Goal: Task Accomplishment & Management: Manage account settings

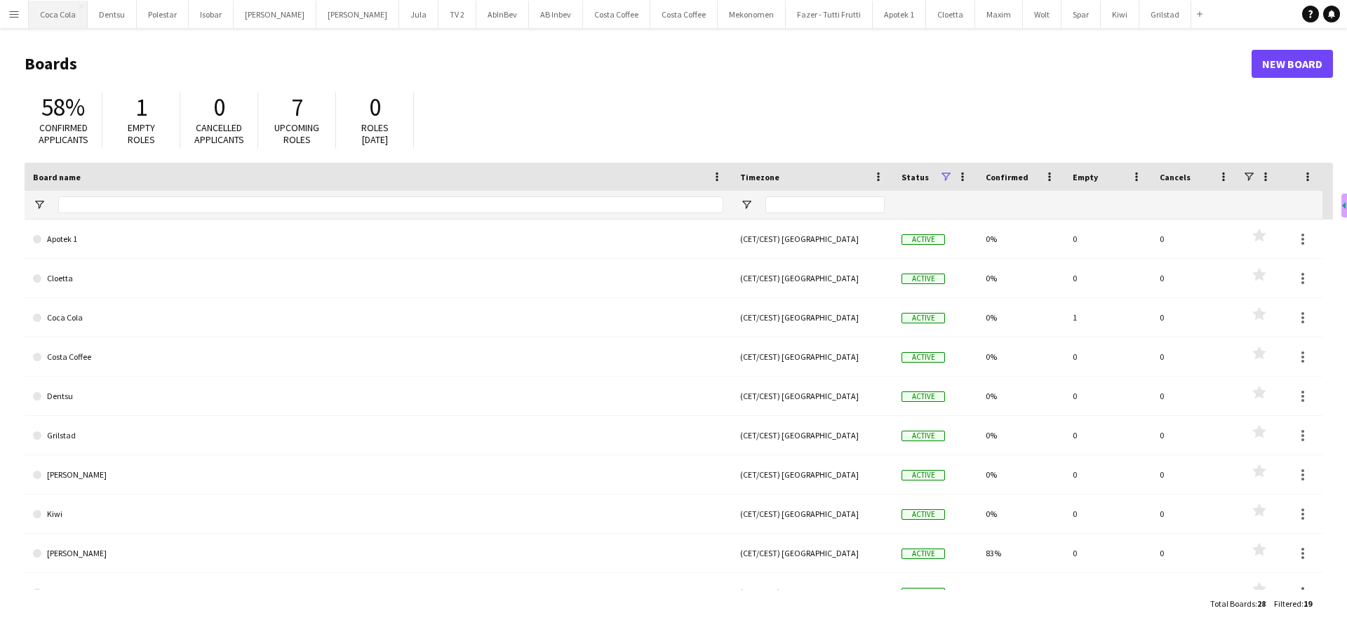
click at [60, 15] on button "Coca Cola Close" at bounding box center [58, 14] width 59 height 27
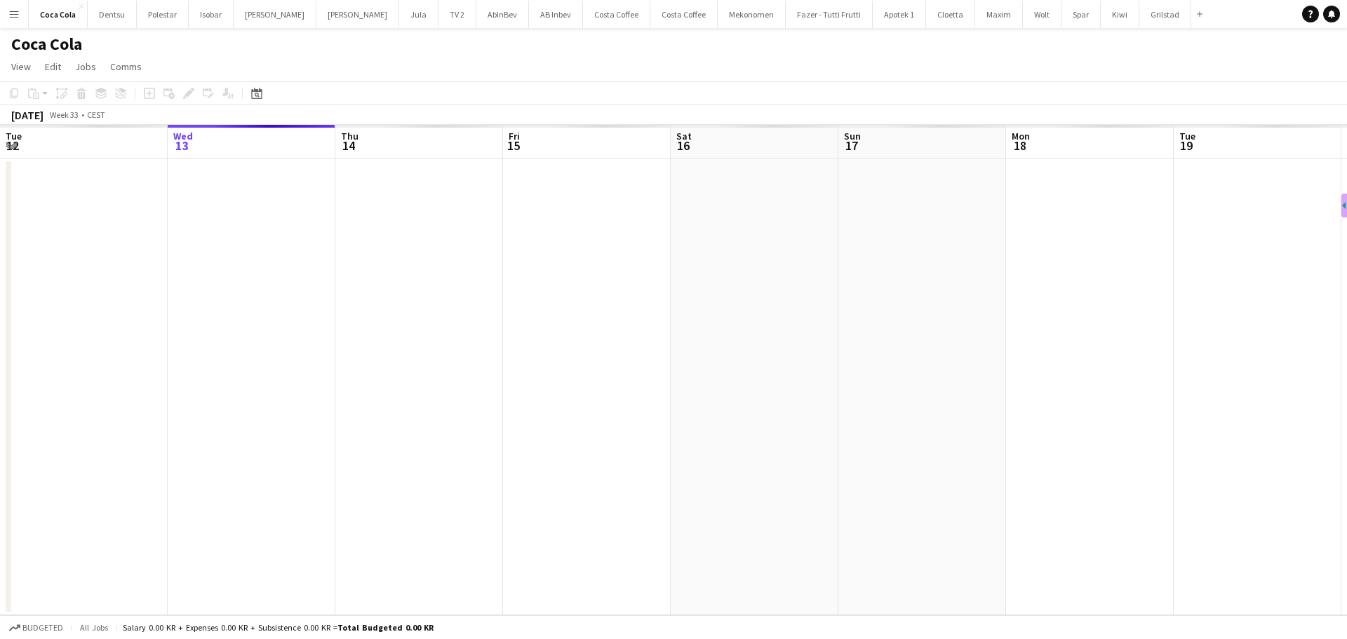
drag, startPoint x: 886, startPoint y: 293, endPoint x: 436, endPoint y: 295, distance: 450.3
click at [522, 295] on app-calendar-viewport "Sun 10 Mon 11 Tue 12 Wed 13 Thu 14 Fri 15 Sat 16 Sun 17 Mon 18 Tue 19 Wed 20 Th…" at bounding box center [673, 370] width 1347 height 490
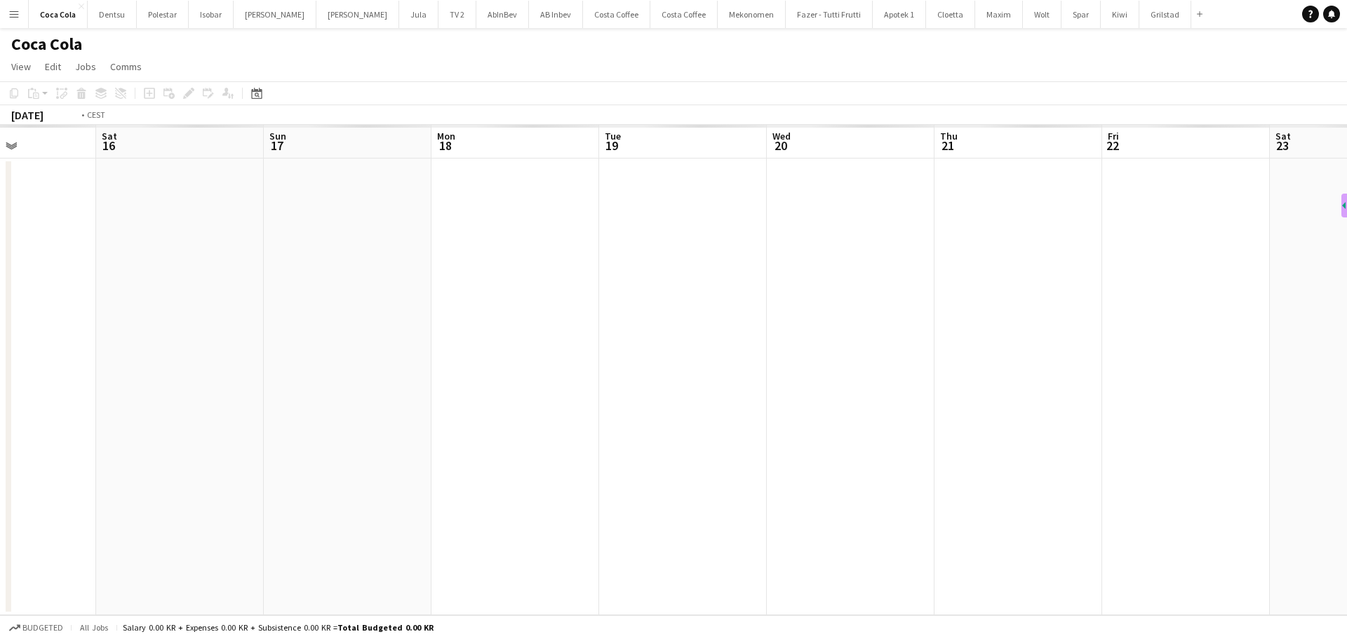
drag, startPoint x: 751, startPoint y: 304, endPoint x: 624, endPoint y: 280, distance: 128.5
click at [566, 298] on app-calendar-viewport "Wed 13 Thu 14 Fri 15 Sat 16 Sun 17 Mon 18 Tue 19 Wed 20 Thu 21 Fri 22 Sat 23 Su…" at bounding box center [673, 370] width 1347 height 490
drag, startPoint x: 649, startPoint y: 314, endPoint x: 1088, endPoint y: 297, distance: 439.4
click at [456, 314] on app-calendar-viewport "Tue 19 Wed 20 Thu 21 Fri 22 Sat 23 Sun 24 Mon 25 Tue 26 Wed 27 Thu 28 Fri 29 Sa…" at bounding box center [673, 370] width 1347 height 490
drag, startPoint x: 1169, startPoint y: 314, endPoint x: 976, endPoint y: 274, distance: 197.0
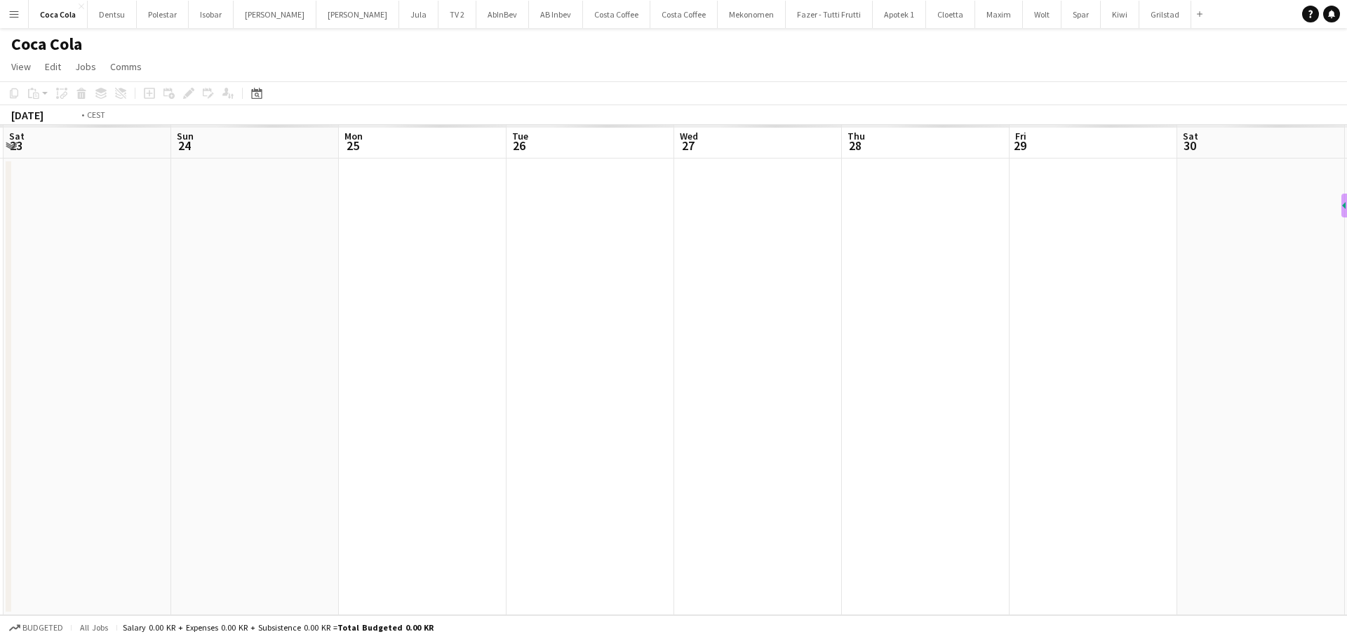
click at [549, 343] on app-calendar-viewport "Wed 20 Thu 21 Fri 22 Sat 23 Sun 24 Mon 25 Tue 26 Wed 27 Thu 28 Fri 29 Sat 30 Su…" at bounding box center [673, 370] width 1347 height 490
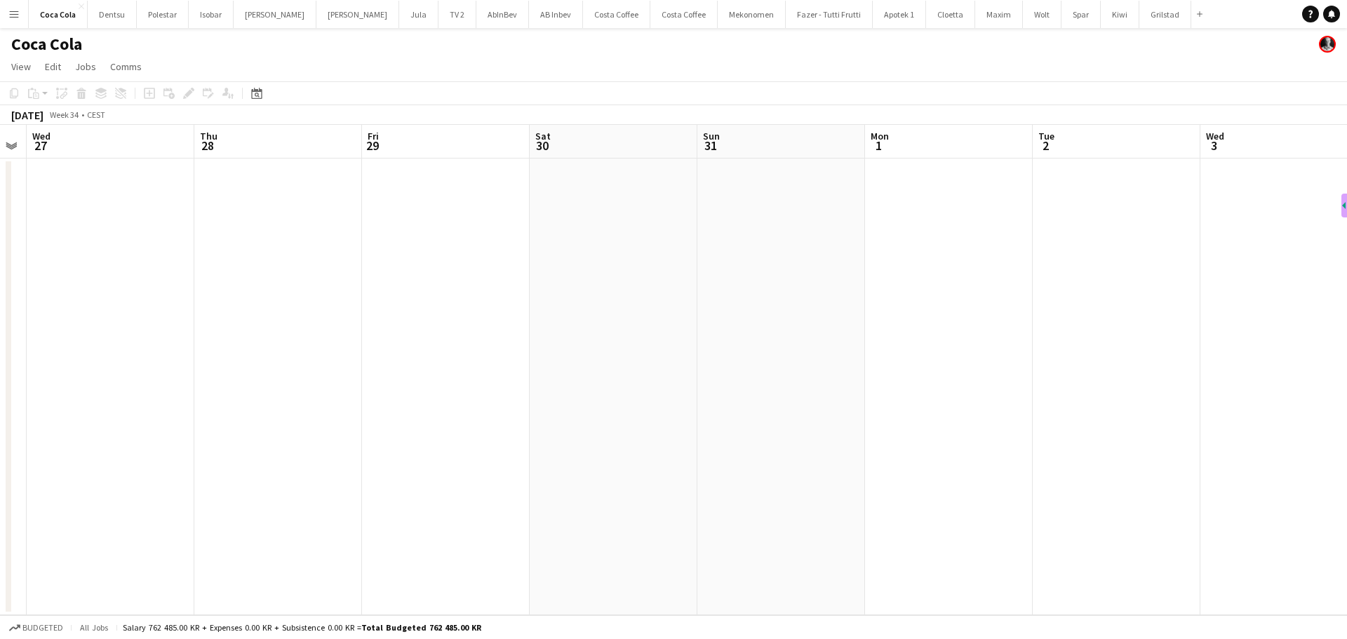
drag, startPoint x: 721, startPoint y: 329, endPoint x: 668, endPoint y: 284, distance: 69.2
click at [537, 316] on app-calendar-viewport "Sun 24 Mon 25 Tue 26 Wed 27 Thu 28 Fri 29 Sat 30 Sun 31 Mon 1 Tue 2 Wed 3 Thu 4…" at bounding box center [673, 370] width 1347 height 490
drag, startPoint x: 842, startPoint y: 327, endPoint x: 912, endPoint y: 288, distance: 79.8
click at [608, 321] on app-calendar-viewport "Sat 30 Sun 31 Mon 1 Tue 2 Wed 3 Thu 4 Fri 5 Sat 6 Sun 7 Mon 8 Tue 9 Wed 10 Thu …" at bounding box center [673, 370] width 1347 height 490
drag, startPoint x: 1169, startPoint y: 302, endPoint x: 696, endPoint y: 314, distance: 472.9
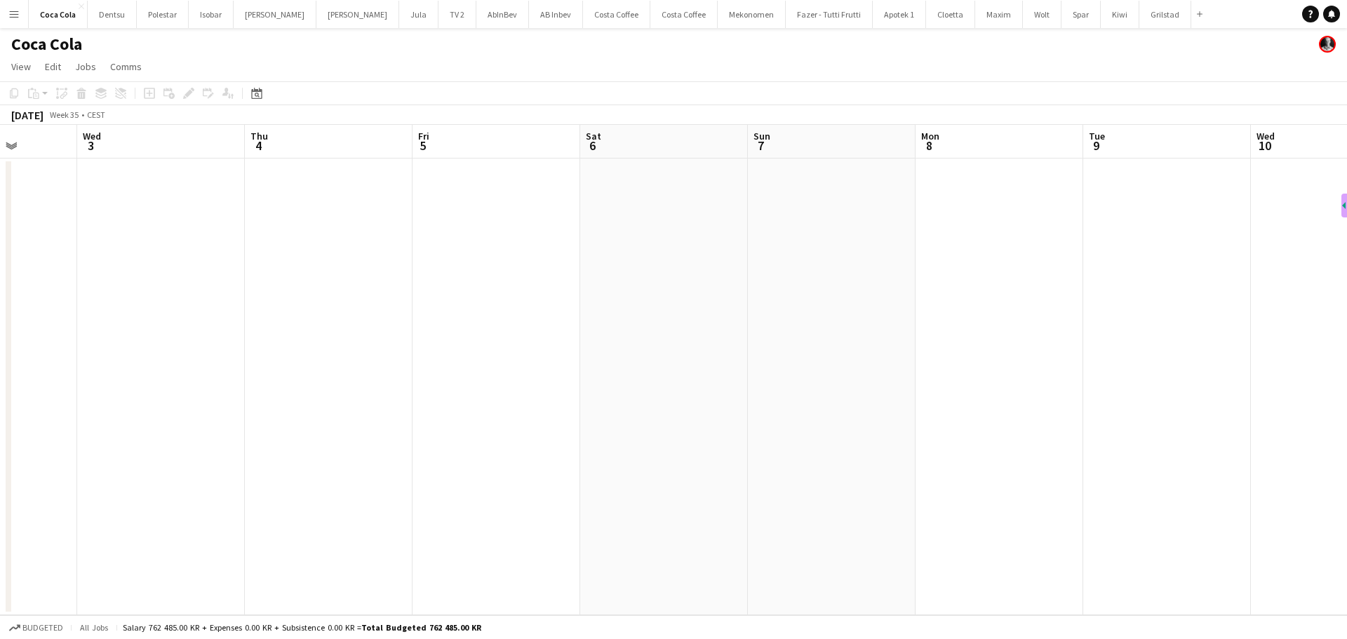
click at [626, 323] on app-calendar-viewport "Sun 31 Mon 1 Tue 2 Wed 3 Thu 4 Fri 5 Sat 6 Sun 7 Mon 8 Tue 9 Wed 10 Thu 11 Fri …" at bounding box center [673, 370] width 1347 height 490
drag, startPoint x: 1205, startPoint y: 322, endPoint x: 608, endPoint y: 287, distance: 598.0
click at [589, 300] on app-calendar-viewport "Wed 3 Thu 4 Fri 5 Sat 6 Sun 7 Mon 8 Tue 9 Wed 10 Thu 11 Fri 12 Sat 13 Sun 14 Mo…" at bounding box center [673, 370] width 1347 height 490
drag, startPoint x: 1102, startPoint y: 304, endPoint x: 597, endPoint y: 290, distance: 505.3
click at [614, 293] on app-calendar-viewport "Tue 9 Wed 10 Thu 11 Fri 12 Sat 13 Sun 14 Mon 15 Tue 16 Wed 17 Thu 18 Fri 19 Sat…" at bounding box center [673, 370] width 1347 height 490
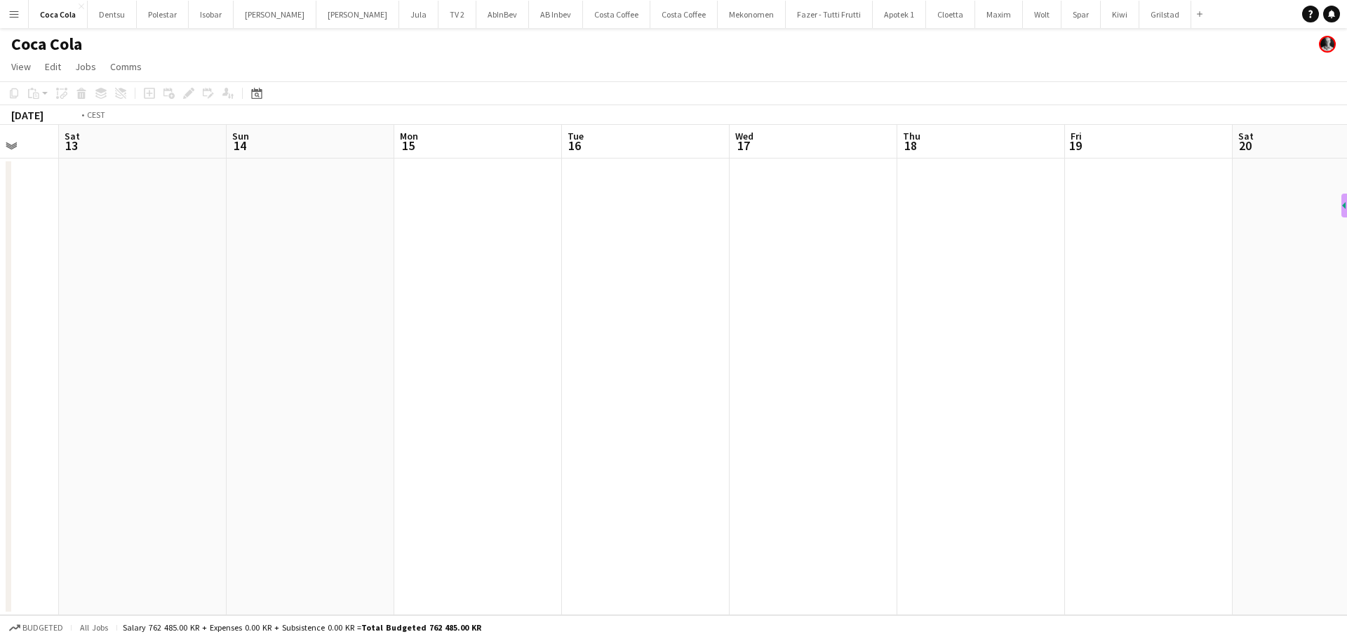
drag, startPoint x: 1163, startPoint y: 341, endPoint x: 616, endPoint y: 304, distance: 548.3
click at [643, 315] on app-calendar-viewport "Wed 10 Thu 11 Fri 12 Sat 13 Sun 14 Mon 15 Tue 16 Wed 17 Thu 18 Fri 19 Sat 20 Su…" at bounding box center [673, 370] width 1347 height 490
click at [564, 290] on app-calendar-viewport "Sat 13 Sun 14 Mon 15 Tue 16 Wed 17 Thu 18 Fri 19 Sat 20 Sun 21 Mon 22 Tue 23 We…" at bounding box center [673, 370] width 1347 height 490
drag, startPoint x: 818, startPoint y: 328, endPoint x: 1225, endPoint y: 304, distance: 408.2
click at [687, 298] on app-calendar-viewport "Thu 18 Fri 19 Sat 20 Sun 21 Mon 22 Tue 23 Wed 24 Thu 25 Fri 26 Sat 27 Sun 28 Mo…" at bounding box center [673, 370] width 1347 height 490
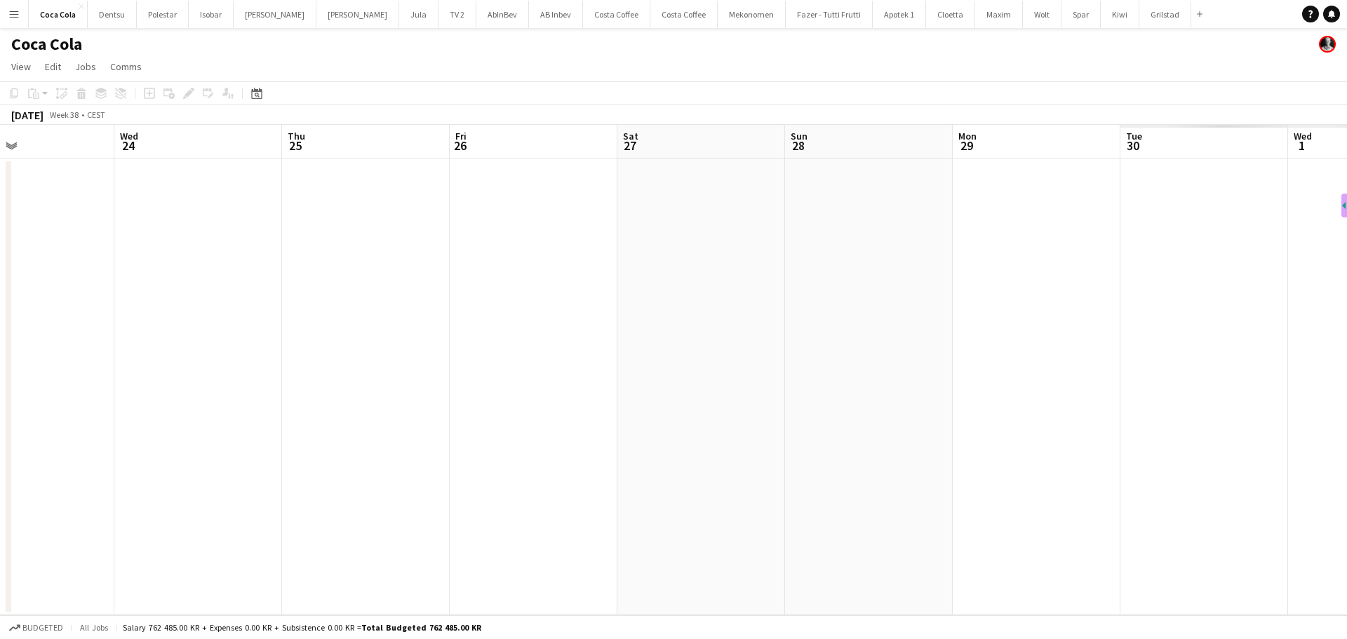
drag, startPoint x: 1147, startPoint y: 322, endPoint x: 1059, endPoint y: 267, distance: 103.4
click at [631, 293] on app-calendar-viewport "Sat 20 Sun 21 Mon 22 Tue 23 Wed 24 Thu 25 Fri 26 Sat 27 Sun 28 Mon 29 Tue 30 We…" at bounding box center [673, 370] width 1347 height 490
drag, startPoint x: 621, startPoint y: 286, endPoint x: 722, endPoint y: 239, distance: 112.0
click at [451, 248] on app-calendar-viewport "Mon 22 Tue 23 Wed 24 Thu 25 Fri 26 Sat 27 Sun 28 Mon 29 Tue 30 Wed 1 Thu 2 Fri …" at bounding box center [673, 370] width 1347 height 490
drag, startPoint x: 927, startPoint y: 309, endPoint x: 719, endPoint y: 262, distance: 213.6
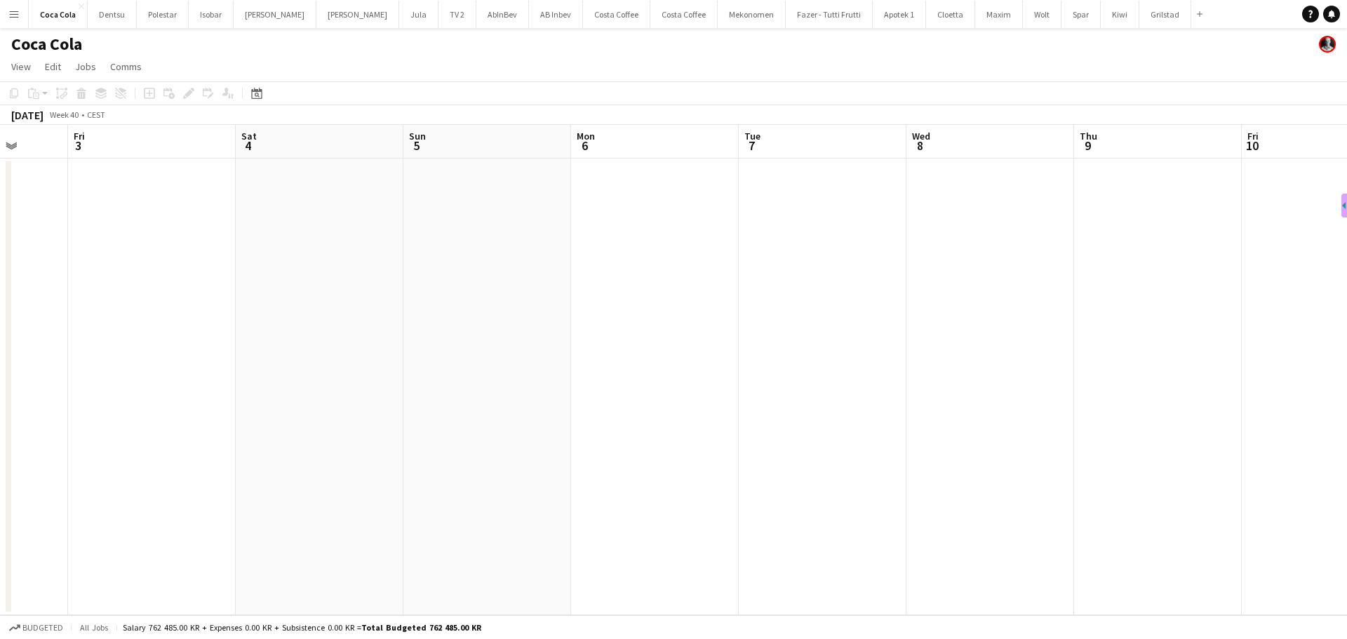
click at [620, 276] on app-calendar-viewport "Mon 29 Tue 30 Wed 1 Thu 2 Fri 3 Sat 4 Sun 5 Mon 6 Tue 7 Wed 8 Thu 9 Fri 10 Sat …" at bounding box center [673, 370] width 1347 height 490
drag, startPoint x: 960, startPoint y: 290, endPoint x: 721, endPoint y: 301, distance: 239.5
click at [638, 311] on app-calendar-viewport "Tue 30 Wed 1 Thu 2 Fri 3 Sat 4 Sun 5 Mon 6 Tue 7 Wed 8 Thu 9 Fri 10 Sat 11 Sun …" at bounding box center [673, 370] width 1347 height 490
drag, startPoint x: 1088, startPoint y: 310, endPoint x: 519, endPoint y: 384, distance: 573.7
click at [519, 384] on app-calendar-viewport "Thu 2 Fri 3 Sat 4 Sun 5 Mon 6 Tue 7 Wed 8 Thu 9 Fri 10 Sat 11 Sun 12 Mon 13 Tue…" at bounding box center [673, 370] width 1347 height 490
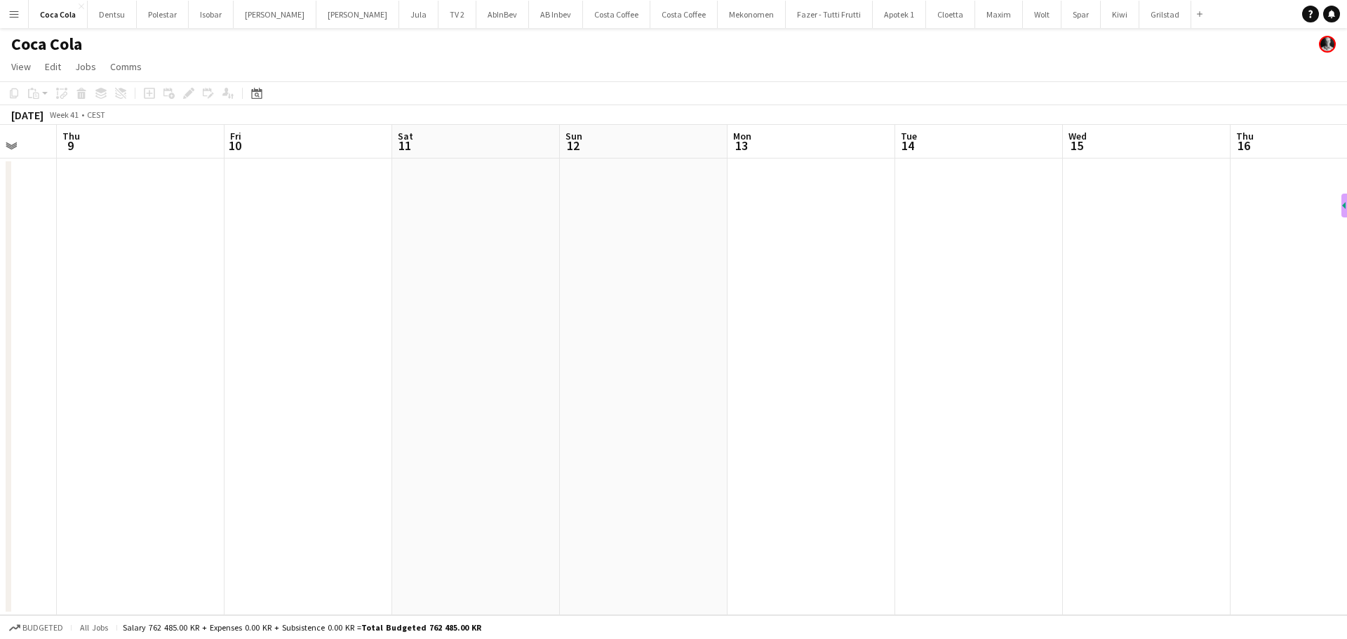
drag, startPoint x: 961, startPoint y: 338, endPoint x: 774, endPoint y: 321, distance: 187.4
click at [473, 335] on app-calendar-viewport "Mon 6 Tue 7 Wed 8 Thu 9 Fri 10 Sat 11 Sun 12 Mon 13 Tue 14 Wed 15 Thu 16 Fri 17…" at bounding box center [673, 370] width 1347 height 490
drag, startPoint x: 1249, startPoint y: 335, endPoint x: 492, endPoint y: 337, distance: 756.9
click at [492, 337] on app-calendar-viewport "Fri 10 Sat 11 Sun 12 Mon 13 Tue 14 Wed 15 Thu 16 Fri 17 Sat 18 Sun 19 Mon 20 Tu…" at bounding box center [673, 370] width 1347 height 490
drag, startPoint x: 1237, startPoint y: 383, endPoint x: 741, endPoint y: 333, distance: 499.1
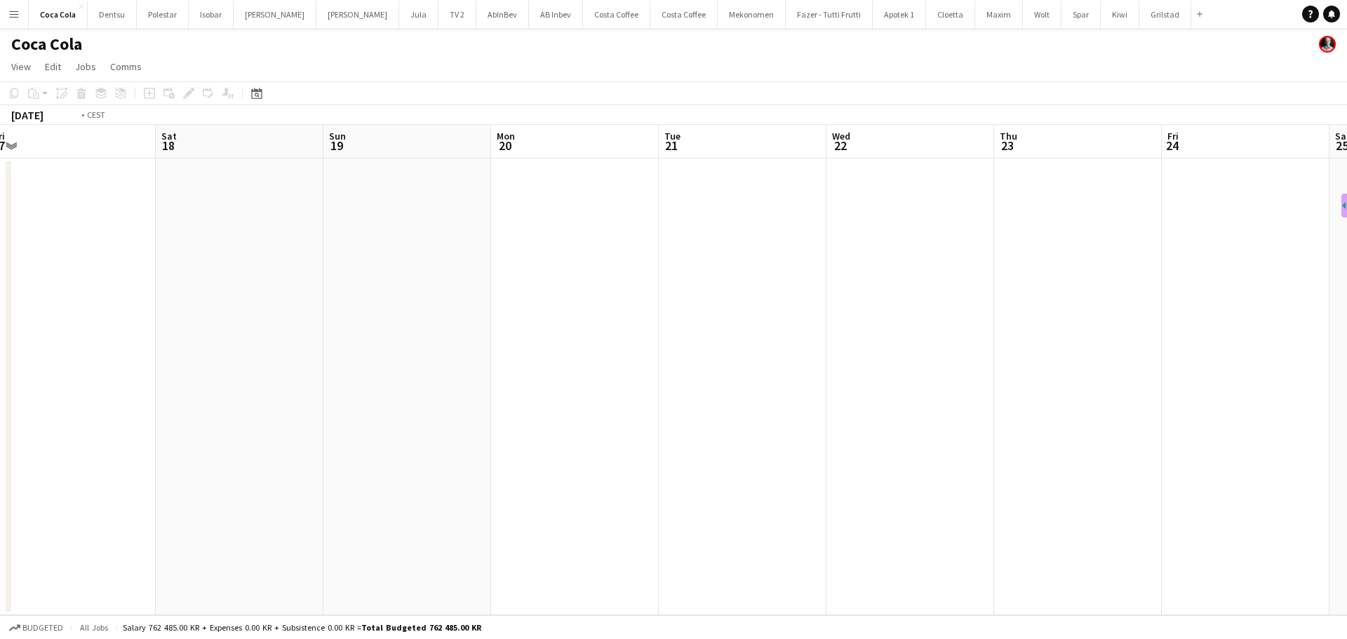
click at [659, 370] on app-calendar-viewport "Tue 14 Wed 15 Thu 16 Fri 17 Sat 18 Sun 19 Mon 20 Tue 21 Wed 22 Thu 23 Fri 24 Sa…" at bounding box center [673, 370] width 1347 height 490
drag, startPoint x: 702, startPoint y: 381, endPoint x: 1094, endPoint y: 315, distance: 396.9
click at [574, 378] on app-calendar-viewport "Tue 21 Wed 22 Thu 23 Fri 24 Sat 25 Sun 26 Mon 27 Tue 28 Wed 29 Thu 30 Fri 31 Sa…" at bounding box center [673, 370] width 1347 height 490
drag, startPoint x: 1058, startPoint y: 362, endPoint x: 683, endPoint y: 358, distance: 375.3
click at [630, 373] on app-calendar-viewport "Tue 21 Wed 22 Thu 23 Fri 24 Sat 25 Sun 26 Mon 27 Tue 28 Wed 29 Thu 30 Fri 31 Sa…" at bounding box center [673, 370] width 1347 height 490
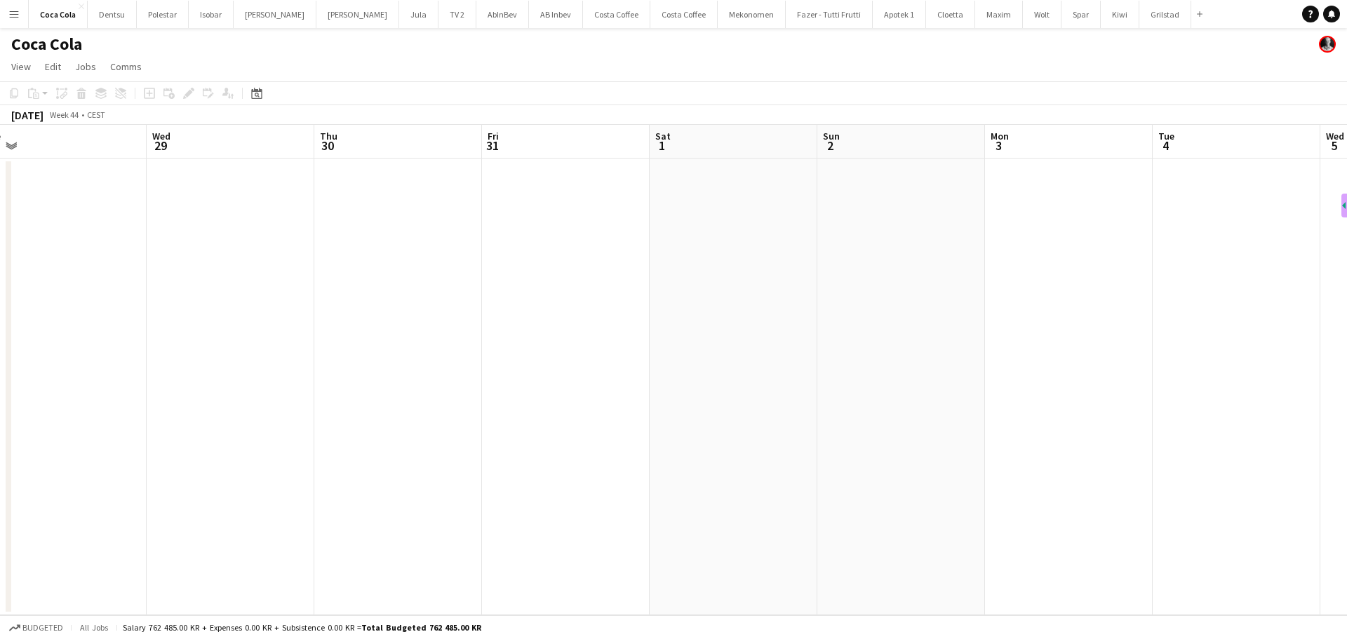
drag, startPoint x: 1025, startPoint y: 368, endPoint x: 972, endPoint y: 327, distance: 66.9
click at [629, 337] on app-calendar-viewport "Sat 25 Sun 26 Mon 27 Tue 28 Wed 29 Thu 30 Fri 31 Sat 1 Sun 2 Mon 3 Tue 4 Wed 5 …" at bounding box center [673, 370] width 1347 height 490
drag, startPoint x: 1067, startPoint y: 350, endPoint x: 560, endPoint y: 315, distance: 508.4
click at [560, 316] on app-calendar-viewport "Tue 28 Wed 29 Thu 30 Fri 31 Sat 1 Sun 2 Mon 3 Tue 4 Wed 5 Thu 6 Fri 7 Sat 8 Sun…" at bounding box center [673, 370] width 1347 height 490
drag, startPoint x: 1085, startPoint y: 317, endPoint x: 948, endPoint y: 249, distance: 152.8
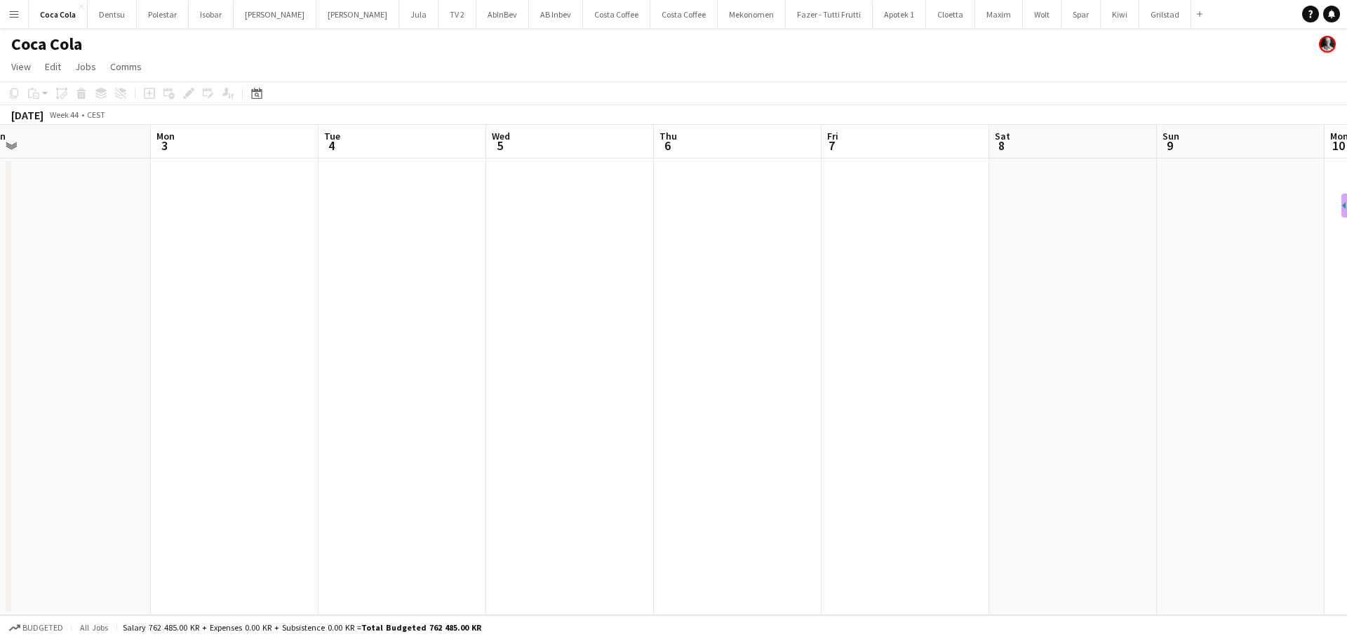
click at [490, 276] on app-calendar-viewport "Fri 31 Sat 1 Sun 2 Mon 3 Tue 4 Wed 5 Thu 6 Fri 7 Sat 8 Sun 9 Mon 10 Tue 11 Wed …" at bounding box center [673, 370] width 1347 height 490
drag, startPoint x: 944, startPoint y: 335, endPoint x: 807, endPoint y: 235, distance: 169.8
click at [574, 293] on app-calendar-viewport "Fri 7 Sat 8 Sun 9 Mon 10 Tue 11 Wed 12 Thu 13 Fri 14 Sat 15 Sun 16 Mon 17 Tue 1…" at bounding box center [673, 370] width 1347 height 490
drag, startPoint x: 1035, startPoint y: 247, endPoint x: 580, endPoint y: 240, distance: 454.6
click at [464, 275] on app-calendar-viewport "Sat 8 Sun 9 Mon 10 Tue 11 Wed 12 Thu 13 Fri 14 Sat 15 Sun 16 Mon 17 Tue 18 Wed …" at bounding box center [673, 370] width 1347 height 490
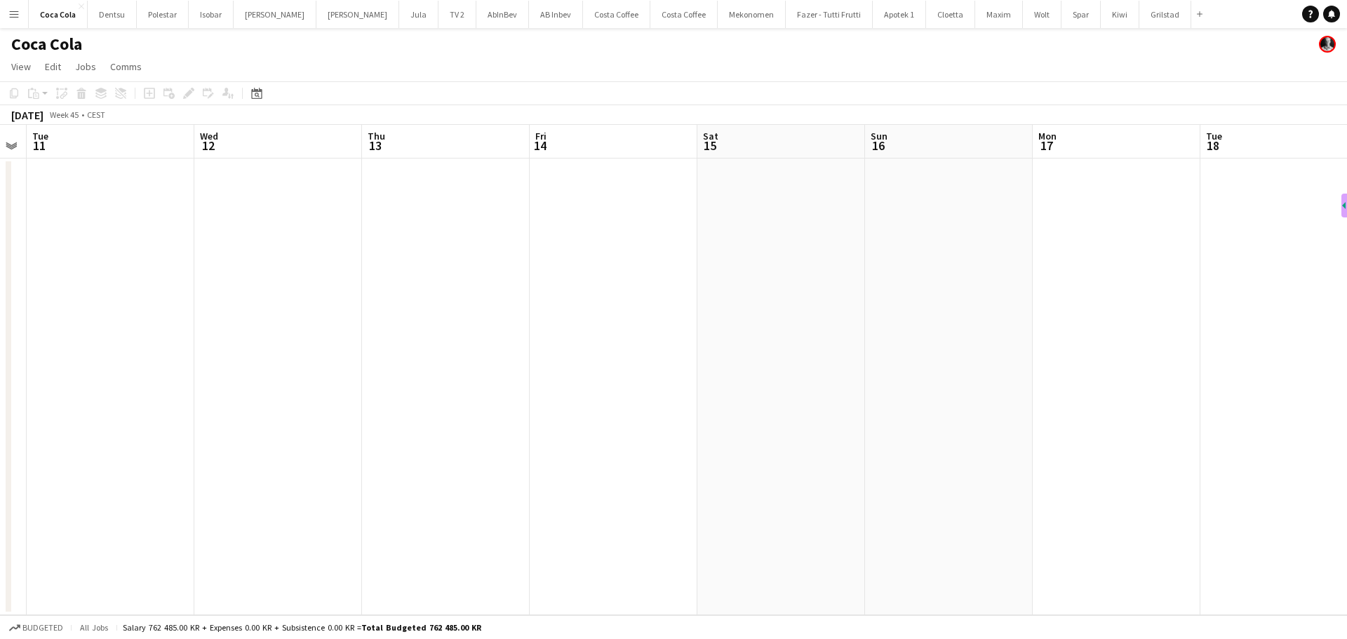
scroll to position [0, 525]
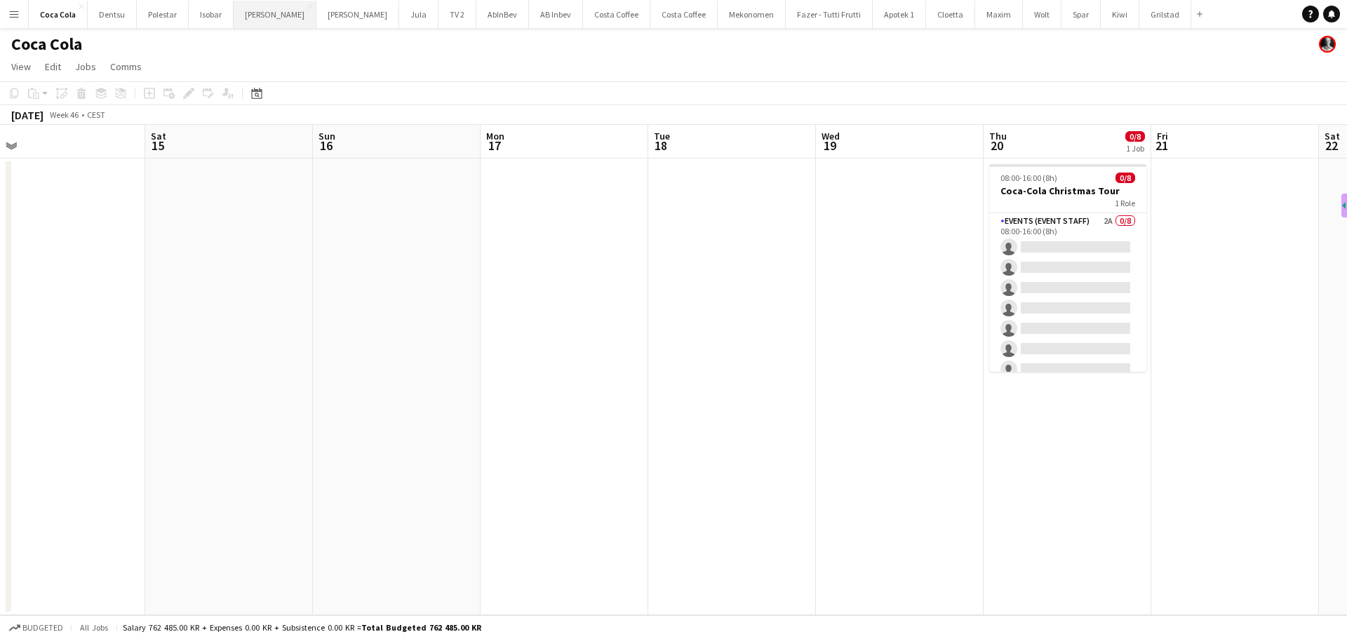
click at [260, 17] on button "[PERSON_NAME] Close" at bounding box center [275, 14] width 83 height 27
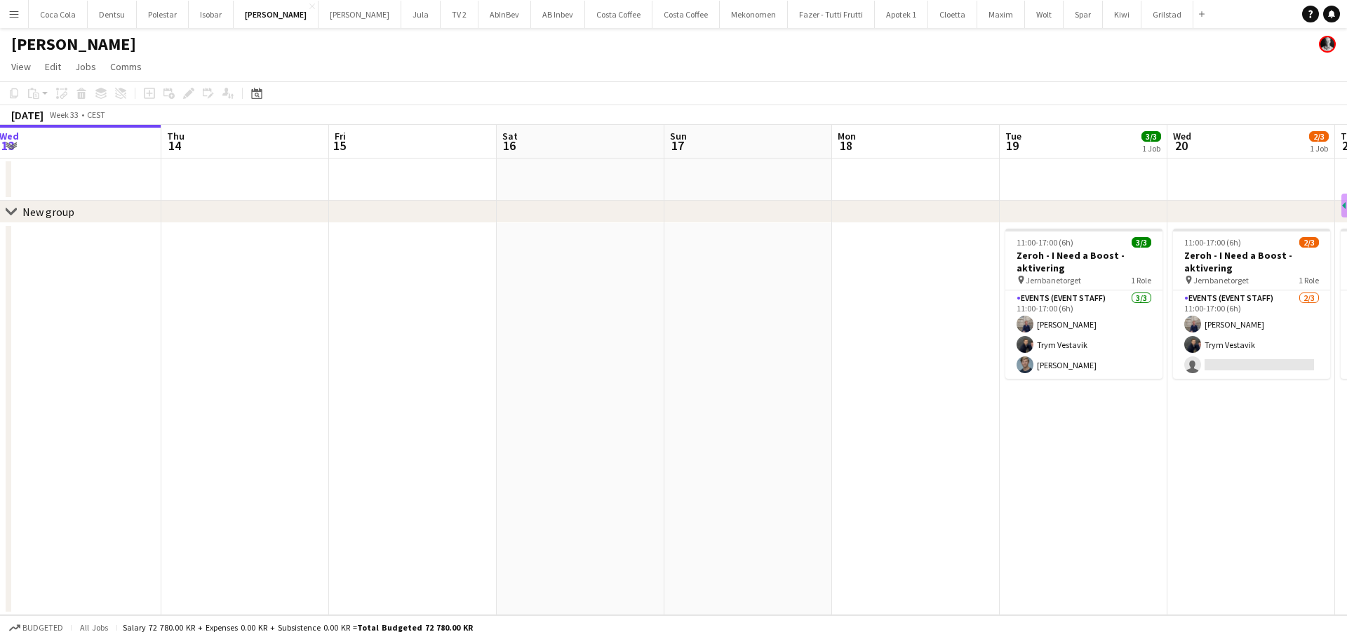
drag, startPoint x: 822, startPoint y: 296, endPoint x: 788, endPoint y: 296, distance: 33.7
click at [788, 296] on app-calendar-viewport "Sun 10 Mon 11 Tue 12 Wed 13 Thu 14 Fri 15 Sat 16 Sun 17 Mon 18 Tue 19 3/3 1 Job…" at bounding box center [673, 370] width 1347 height 490
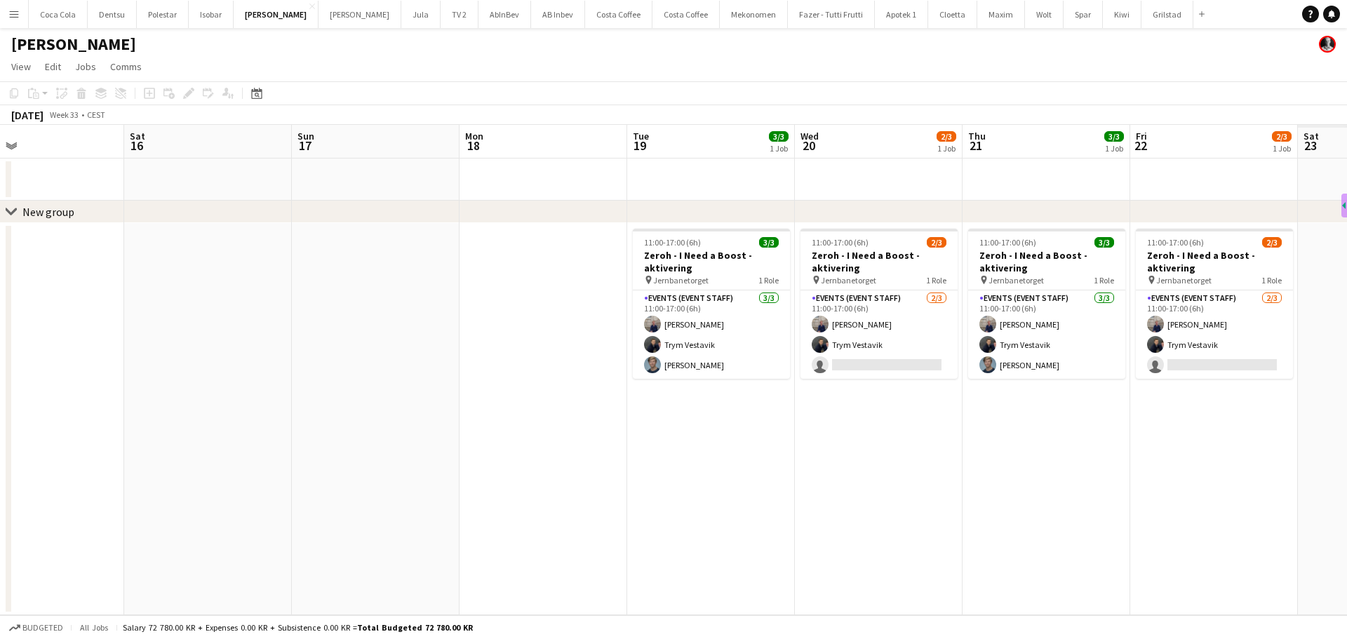
drag, startPoint x: 588, startPoint y: 295, endPoint x: 464, endPoint y: 281, distance: 124.3
click at [466, 285] on app-calendar-viewport "Tue 12 Wed 13 Thu 14 Fri 15 Sat 16 Sun 17 Mon 18 Tue 19 3/3 1 Job Wed 20 2/3 1 …" at bounding box center [673, 370] width 1347 height 490
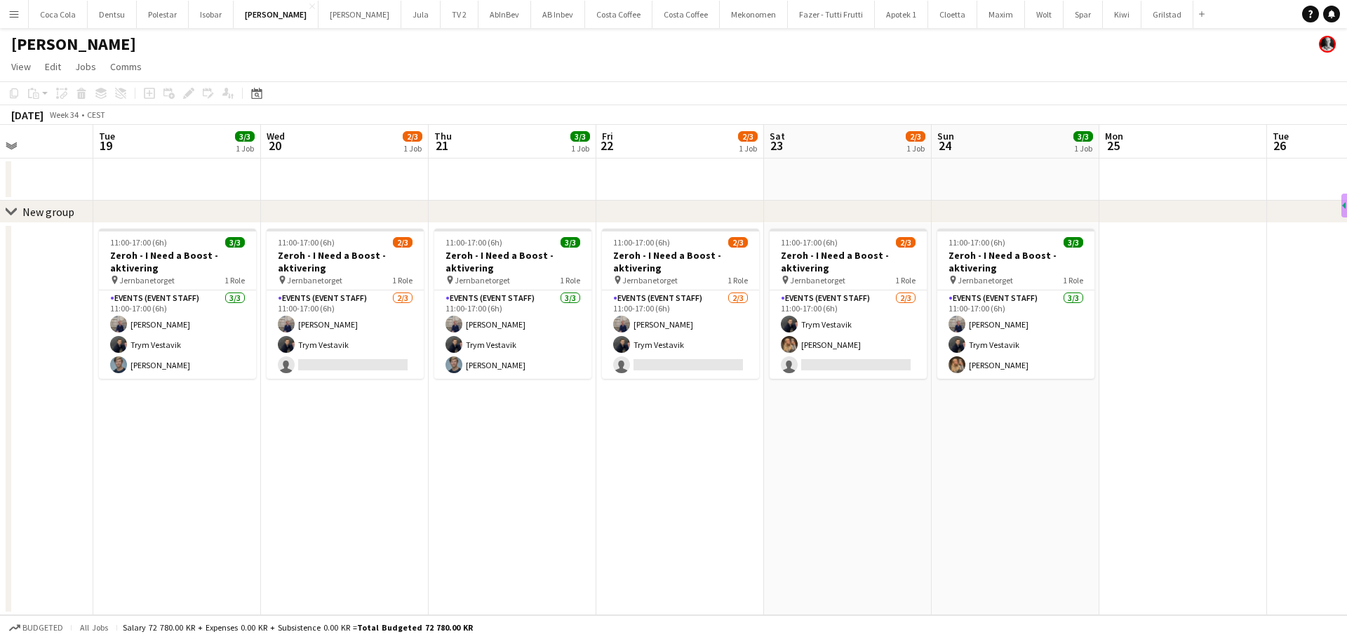
drag, startPoint x: 856, startPoint y: 403, endPoint x: 577, endPoint y: 403, distance: 279.9
click at [577, 405] on app-calendar-viewport "Sat 16 Sun 17 Mon 18 Tue 19 3/3 1 Job Wed 20 2/3 1 Job Thu 21 3/3 1 Job Fri 22 …" at bounding box center [673, 370] width 1347 height 490
drag, startPoint x: 636, startPoint y: 422, endPoint x: 769, endPoint y: 428, distance: 134.1
click at [769, 428] on app-calendar-viewport "Sat 16 Sun 17 Mon 18 Tue 19 3/3 1 Job Wed 20 2/3 1 Job Thu 21 3/3 1 Job Fri 22 …" at bounding box center [673, 370] width 1347 height 490
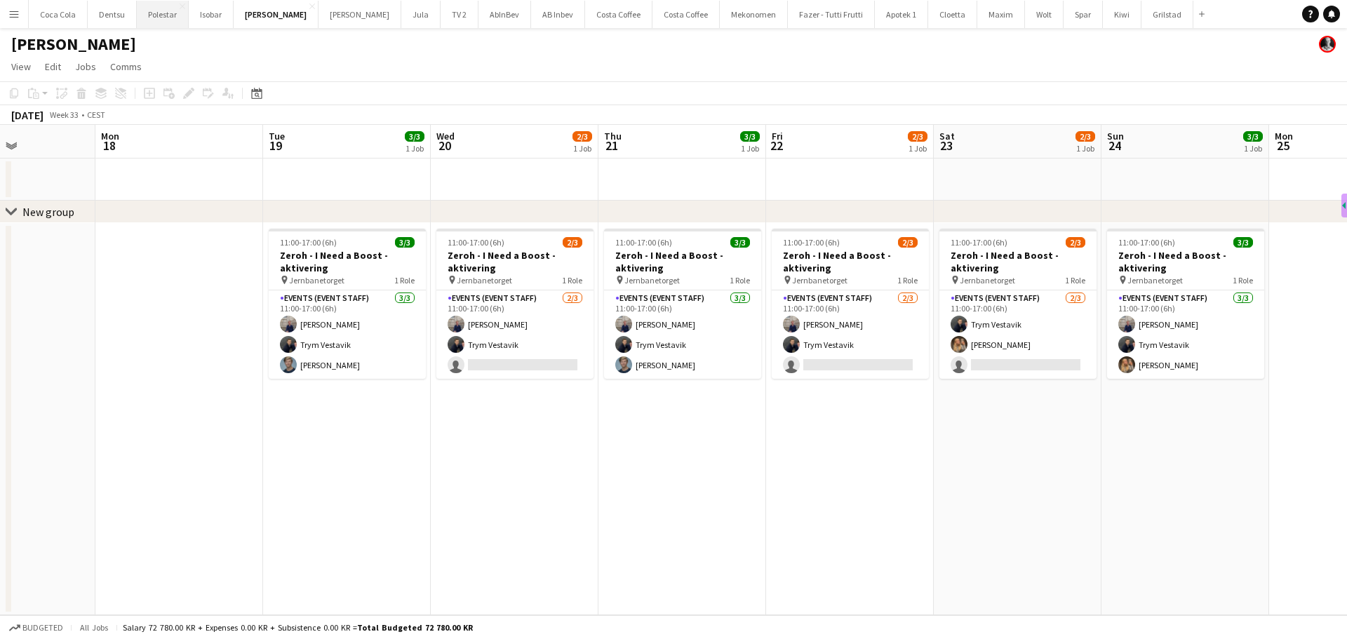
click at [159, 13] on button "Polestar Close" at bounding box center [163, 14] width 52 height 27
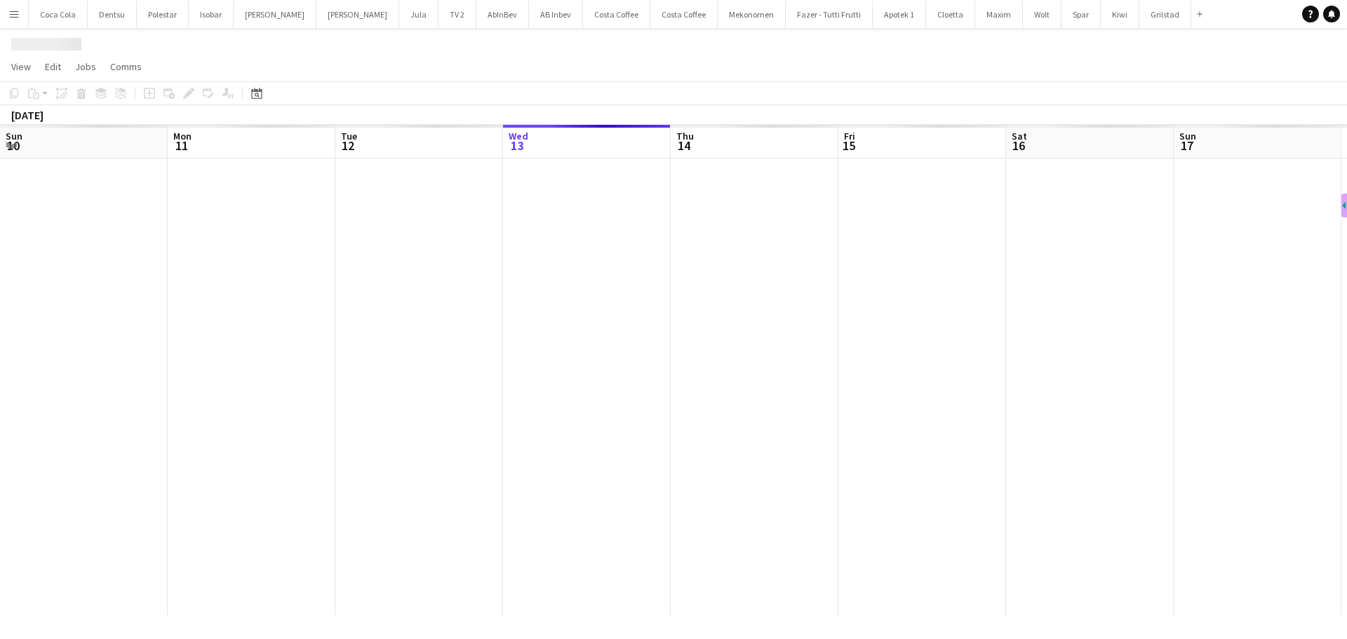
click at [633, 332] on app-calendar-viewport "Sun 10 Mon 11 Tue 12 Wed 13 Thu 14 Fri 15 Sat 16 Sun 17 Mon 18 Tue 19 Wed 20 Th…" at bounding box center [673, 370] width 1347 height 490
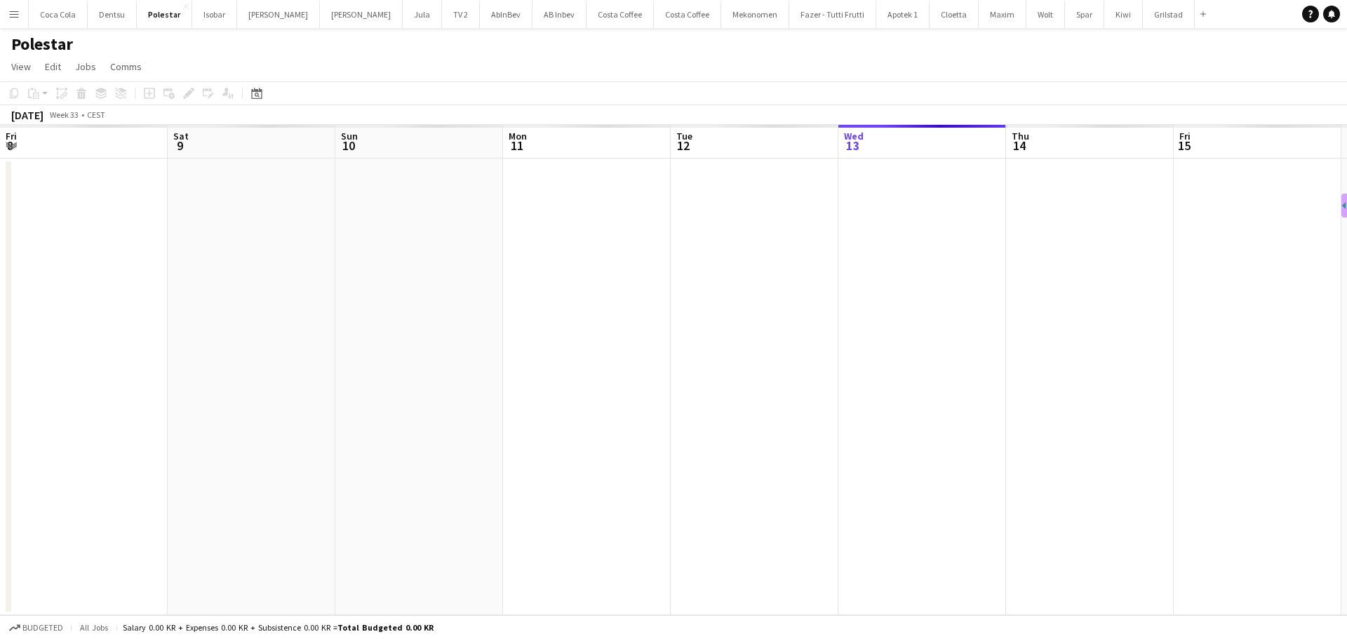
drag, startPoint x: 421, startPoint y: 401, endPoint x: 982, endPoint y: 375, distance: 561.8
click at [919, 375] on app-calendar-viewport "Wed 6 Thu 7 Fri 8 Sat 9 Sun 10 Mon 11 Tue 12 Wed 13 Thu 14 Fri 15 Sat 16 Sun 17…" at bounding box center [673, 370] width 1347 height 490
drag, startPoint x: 470, startPoint y: 436, endPoint x: 878, endPoint y: 379, distance: 412.2
click at [845, 384] on app-calendar-viewport "Sun 3 Mon 4 Tue 5 Wed 6 Thu 7 Fri 8 Sat 9 Sun 10 Mon 11 Tue 12 Wed 13 Thu 14 Fr…" at bounding box center [673, 370] width 1347 height 490
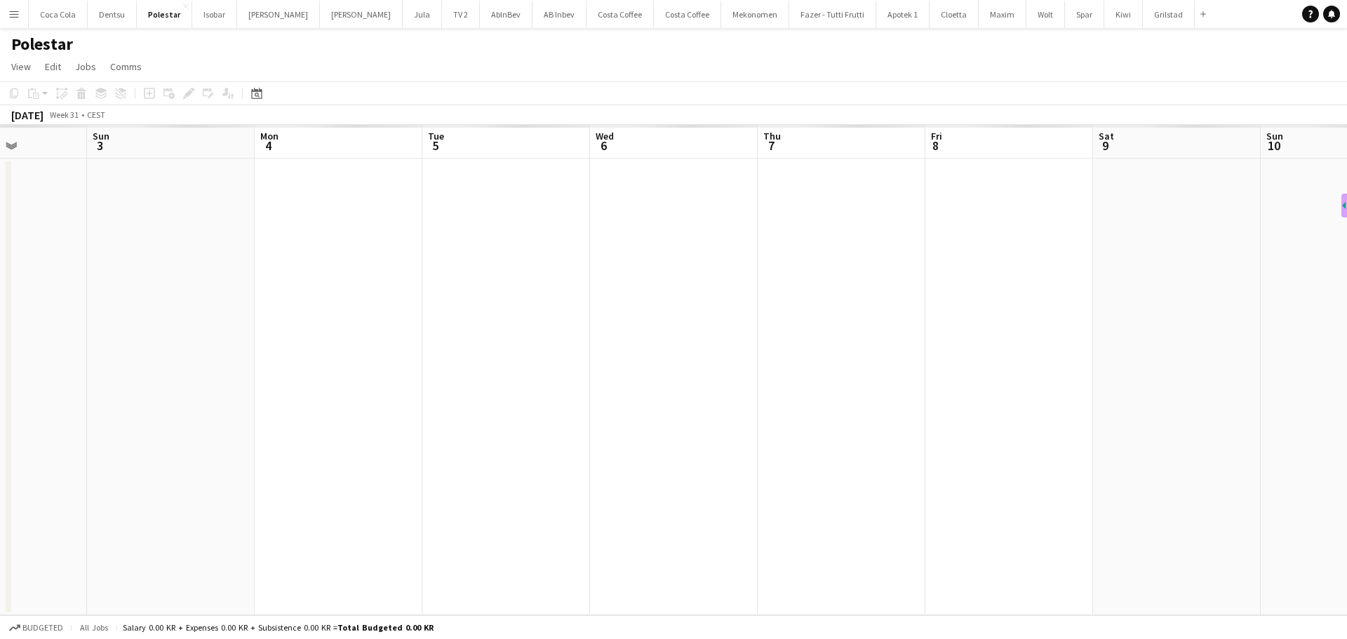
drag, startPoint x: 1066, startPoint y: 388, endPoint x: 429, endPoint y: 430, distance: 638.3
click at [1034, 407] on app-calendar-viewport "Thu 31 Fri 1 Sat 2 Sun 3 Mon 4 Tue 5 Wed 6 Thu 7 Fri 8 Sat 9 Sun 10 Mon 11 Tue …" at bounding box center [673, 370] width 1347 height 490
drag, startPoint x: 734, startPoint y: 378, endPoint x: 1073, endPoint y: 377, distance: 338.8
click at [1056, 377] on app-calendar-viewport "Thu 31 Fri 1 Sat 2 Sun 3 Mon 4 Tue 5 Wed 6 Thu 7 Fri 8 Sat 9 Sun 10 Mon 11 Tue …" at bounding box center [673, 370] width 1347 height 490
drag, startPoint x: 675, startPoint y: 480, endPoint x: 1205, endPoint y: 408, distance: 535.2
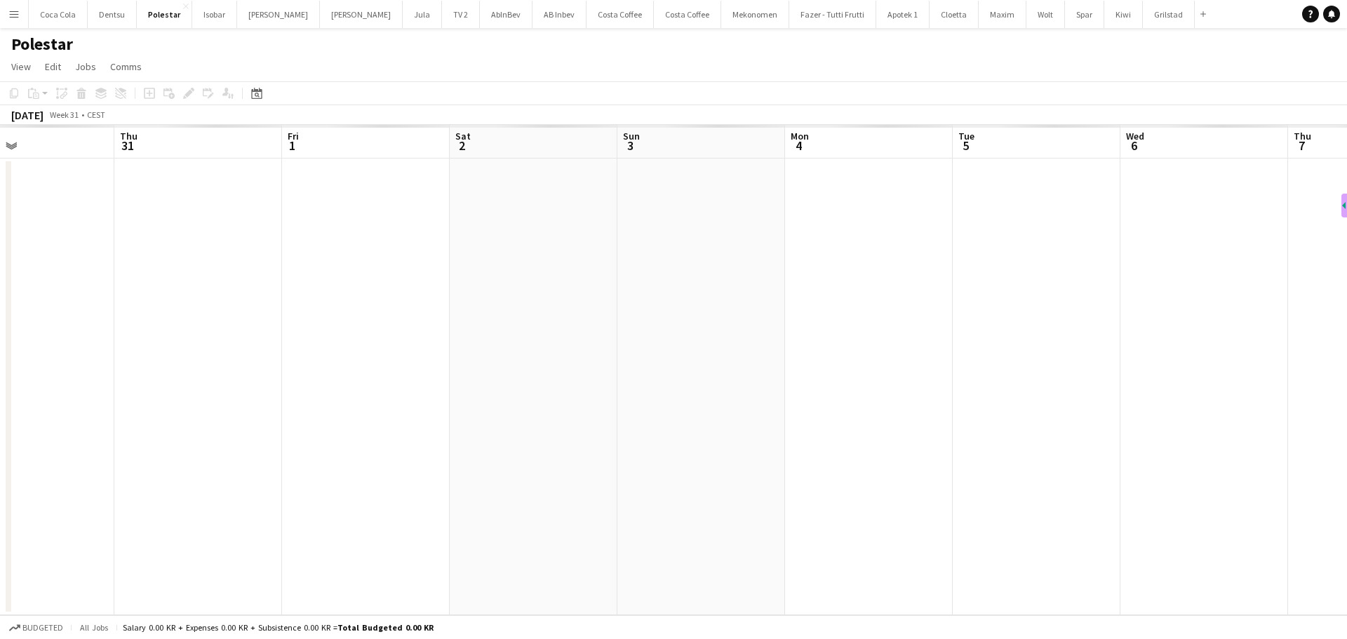
click at [1179, 411] on app-calendar-viewport "Mon 28 Tue 29 Wed 30 Thu 31 Fri 1 Sat 2 Sun 3 Mon 4 Tue 5 Wed 6 Thu 7 Fri 8 Sat…" at bounding box center [673, 370] width 1347 height 490
drag, startPoint x: 848, startPoint y: 443, endPoint x: 1138, endPoint y: 403, distance: 293.1
click at [1137, 403] on app-calendar-viewport "Wed 23 Thu 24 Fri 25 Sat 26 Sun 27 Mon 28 Tue 29 Wed 30 Thu 31 Fri 1 Sat 2 Sun …" at bounding box center [673, 370] width 1347 height 490
drag, startPoint x: 1103, startPoint y: 419, endPoint x: 1203, endPoint y: 416, distance: 99.7
click at [1206, 416] on app-calendar-viewport "Tue 22 Wed 23 Thu 24 Fri 25 Sat 26 Sun 27 Mon 28 Tue 29 Wed 30 Thu 31 Fri 1 Sat…" at bounding box center [673, 370] width 1347 height 490
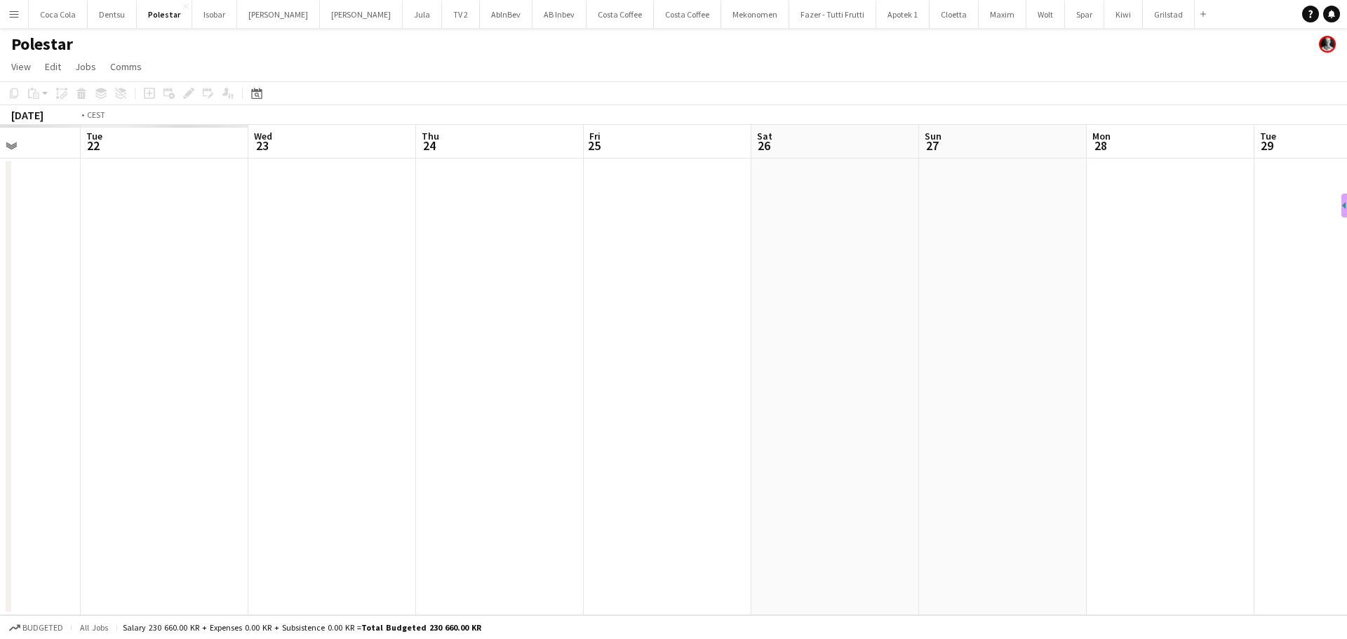
drag, startPoint x: 682, startPoint y: 490, endPoint x: 1167, endPoint y: 426, distance: 488.8
click at [1167, 426] on app-calendar-viewport "Sat 19 Sun 20 Mon 21 Tue 22 Wed 23 Thu 24 Fri 25 Sat 26 Sun 27 Mon 28 Tue 29 We…" at bounding box center [673, 370] width 1347 height 490
drag, startPoint x: 880, startPoint y: 444, endPoint x: 1232, endPoint y: 391, distance: 356.7
click at [1232, 391] on app-calendar-viewport "Mon 14 Tue 15 Wed 16 Thu 17 Fri 18 Sat 19 Sun 20 Mon 21 Tue 22 Wed 23 Thu 24 Fr…" at bounding box center [673, 370] width 1347 height 490
drag, startPoint x: 1053, startPoint y: 412, endPoint x: 1251, endPoint y: 393, distance: 198.7
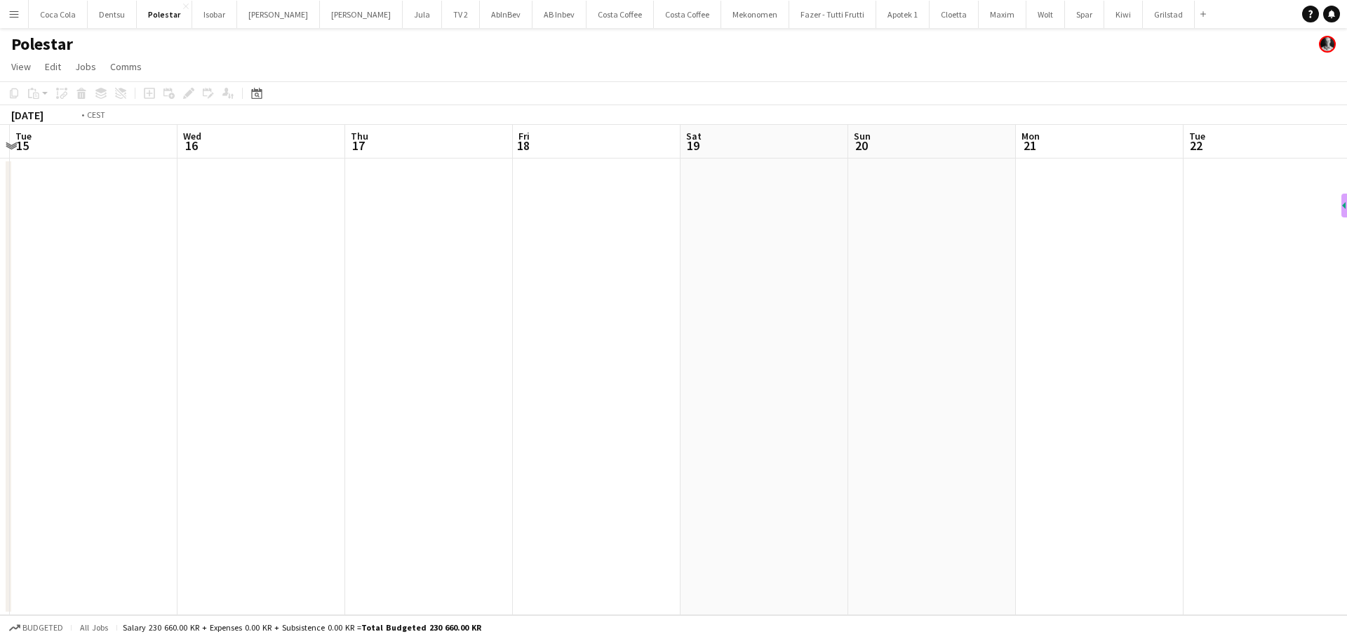
click at [1251, 393] on app-calendar-viewport "Sun 13 Mon 14 Tue 15 Wed 16 Thu 17 Fri 18 Sat 19 Sun 20 Mon 21 Tue 22 Wed 23 Th…" at bounding box center [673, 370] width 1347 height 490
drag, startPoint x: 758, startPoint y: 452, endPoint x: 1033, endPoint y: 422, distance: 276.6
click at [1222, 388] on app-calendar-viewport "Thu 10 Fri 11 Sat 12 Sun 13 Mon 14 Tue 15 Wed 16 Thu 17 Fri 18 Sat 19 Sun 20 Mo…" at bounding box center [673, 370] width 1347 height 490
drag, startPoint x: 802, startPoint y: 466, endPoint x: 332, endPoint y: 504, distance: 471.4
click at [339, 511] on app-calendar-viewport "Tue 8 Wed 9 Thu 10 Fri 11 Sat 12 Sun 13 Mon 14 Tue 15 Wed 16 Thu 17 Fri 18 Sat …" at bounding box center [673, 370] width 1347 height 490
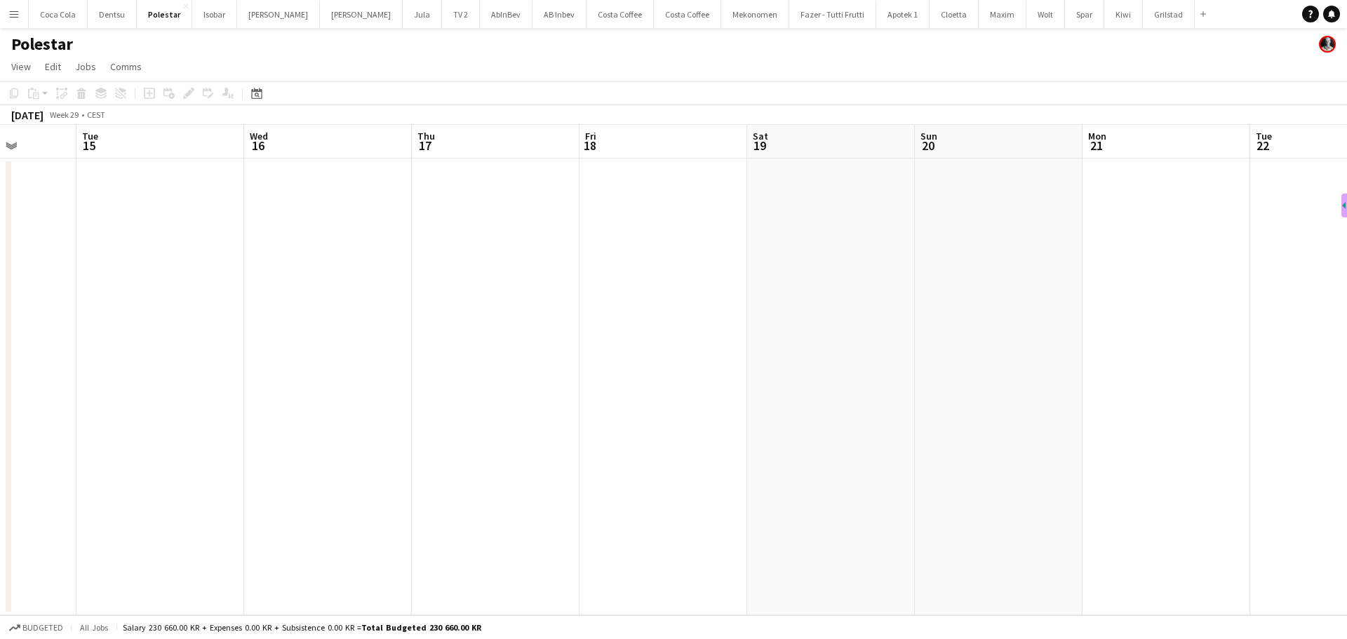
drag, startPoint x: 860, startPoint y: 426, endPoint x: 764, endPoint y: 358, distance: 117.7
click at [389, 377] on app-calendar-viewport "Sat 12 Sun 13 Mon 14 Tue 15 Wed 16 Thu 17 Fri 18 Sat 19 Sun 20 Mon 21 Tue 22 We…" at bounding box center [673, 370] width 1347 height 490
drag, startPoint x: 880, startPoint y: 389, endPoint x: 343, endPoint y: 372, distance: 537.6
click at [264, 382] on app-calendar-viewport "Tue 15 Wed 16 Thu 17 Fri 18 Sat 19 Sun 20 Mon 21 Tue 22 Wed 23 Thu 24 Fri 25 Sa…" at bounding box center [673, 370] width 1347 height 490
drag, startPoint x: 862, startPoint y: 415, endPoint x: 330, endPoint y: 405, distance: 532.5
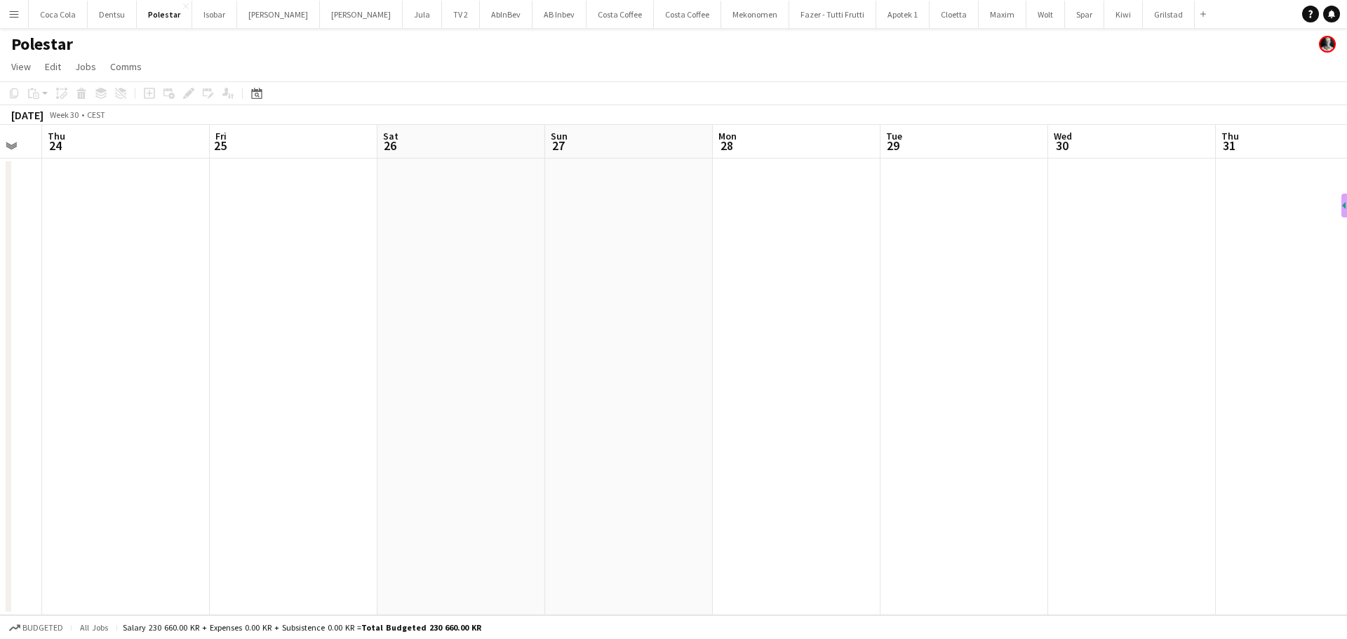
click at [330, 405] on app-calendar-viewport "Mon 21 Tue 22 Wed 23 Thu 24 Fri 25 Sat 26 Sun 27 Mon 28 Tue 29 Wed 30 Thu 31 Fr…" at bounding box center [673, 370] width 1347 height 490
drag, startPoint x: 885, startPoint y: 371, endPoint x: 422, endPoint y: 447, distance: 468.4
click at [422, 447] on app-calendar-viewport "Thu 24 Fri 25 Sat 26 Sun 27 Mon 28 Tue 29 Wed 30 Thu 31 Fri 1 Sat 2 Sun 3 Mon 4…" at bounding box center [673, 370] width 1347 height 490
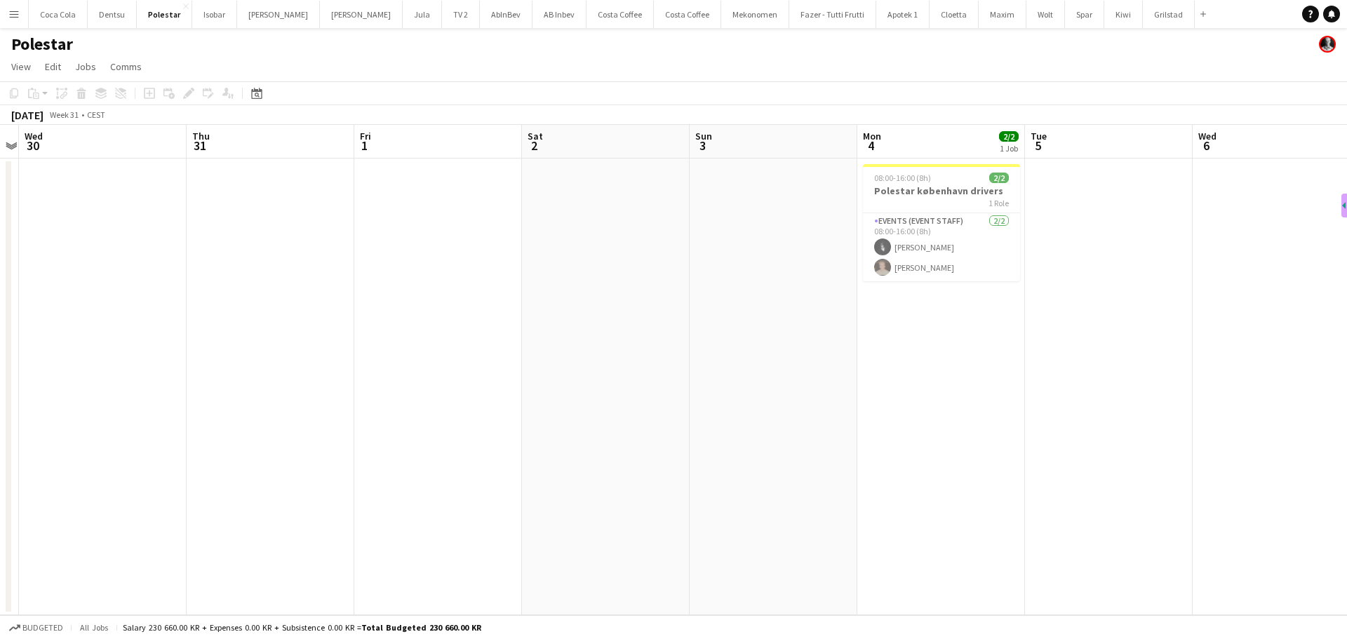
scroll to position [0, 515]
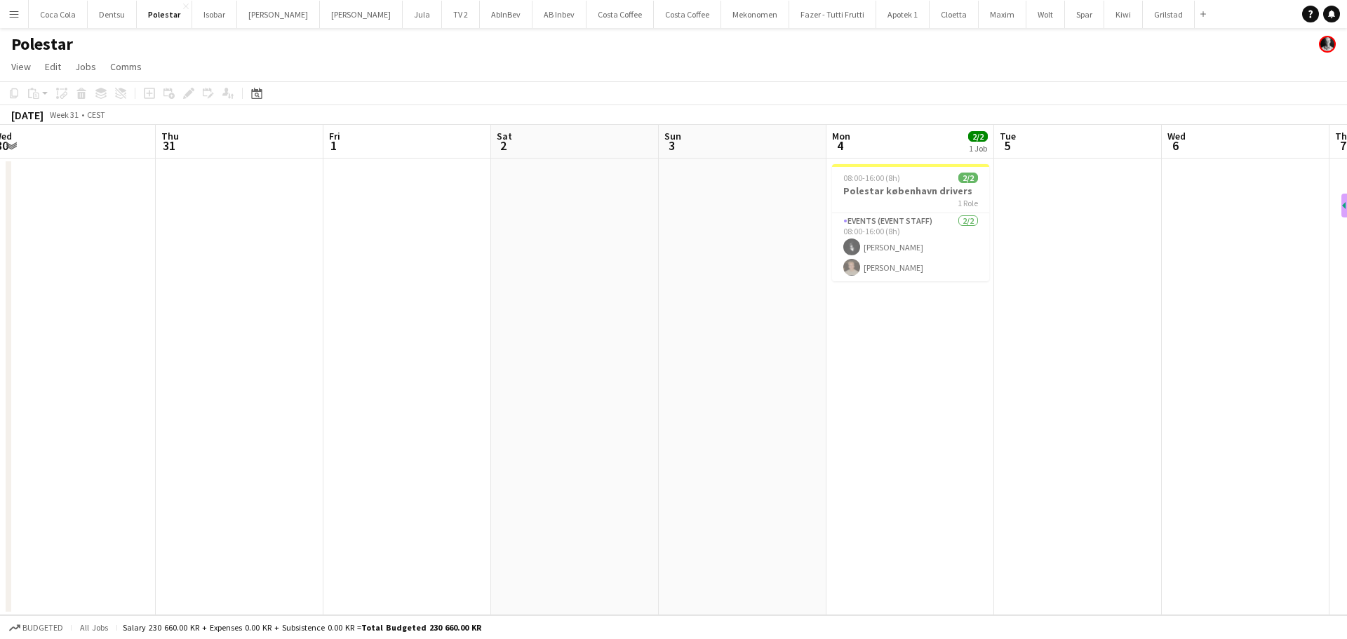
drag, startPoint x: 801, startPoint y: 394, endPoint x: 203, endPoint y: 391, distance: 597.6
click at [203, 391] on app-calendar-viewport "Sun 27 Mon 28 Tue 29 Wed 30 Thu 31 Fri 1 Sat 2 Sun 3 Mon 4 2/2 1 Job Tue 5 Wed …" at bounding box center [673, 370] width 1347 height 490
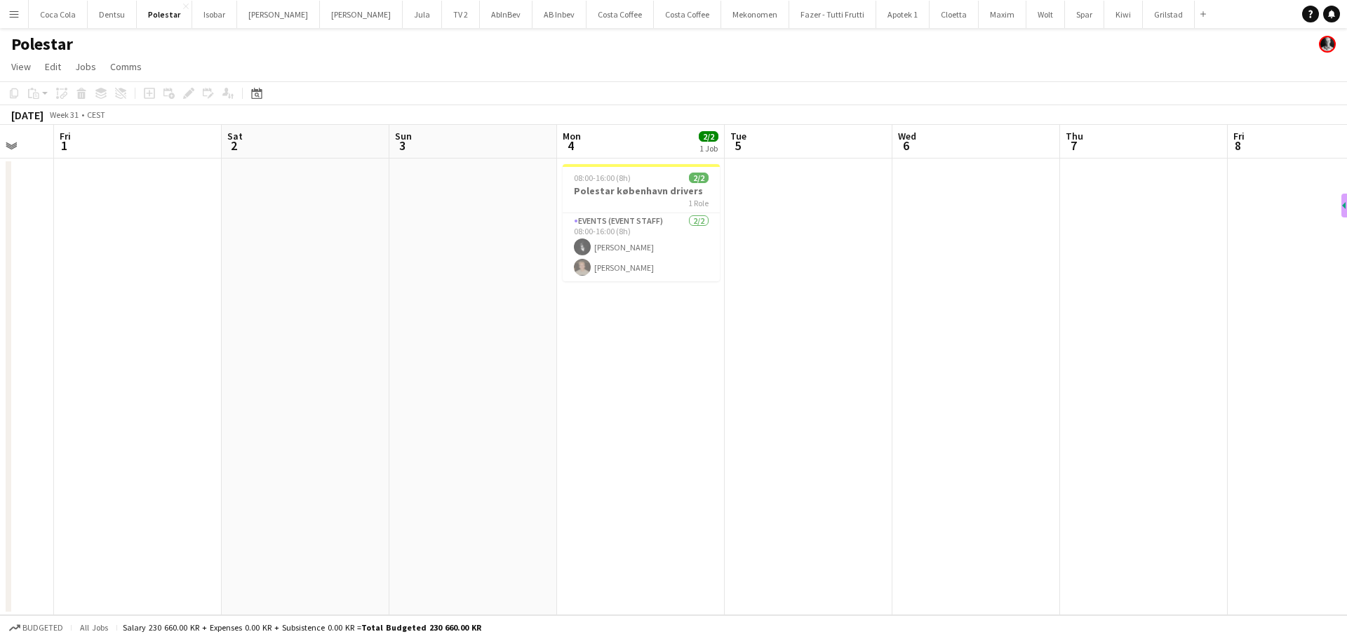
scroll to position [0, 480]
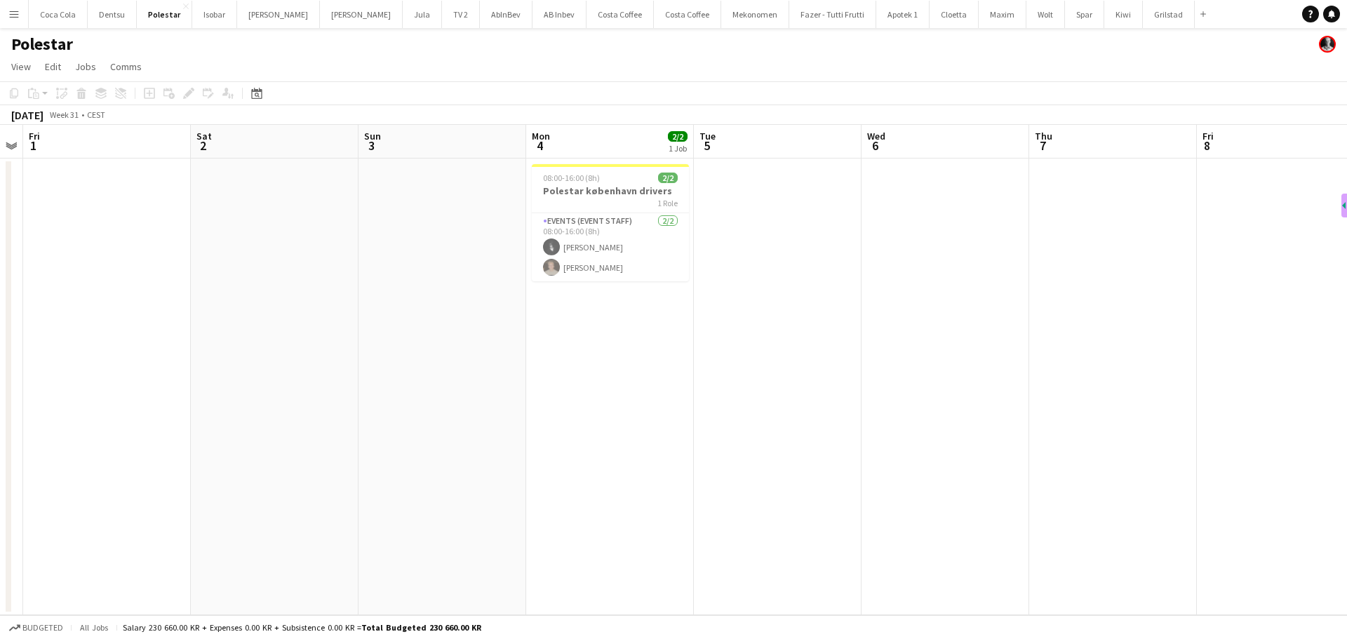
drag, startPoint x: 754, startPoint y: 375, endPoint x: 285, endPoint y: 374, distance: 468.6
click at [285, 374] on app-calendar-viewport "Tue 29 Wed 30 Thu 31 Fri 1 Sat 2 Sun 3 Mon 4 2/2 1 Job Tue 5 Wed 6 Thu 7 Fri 8 …" at bounding box center [673, 370] width 1347 height 490
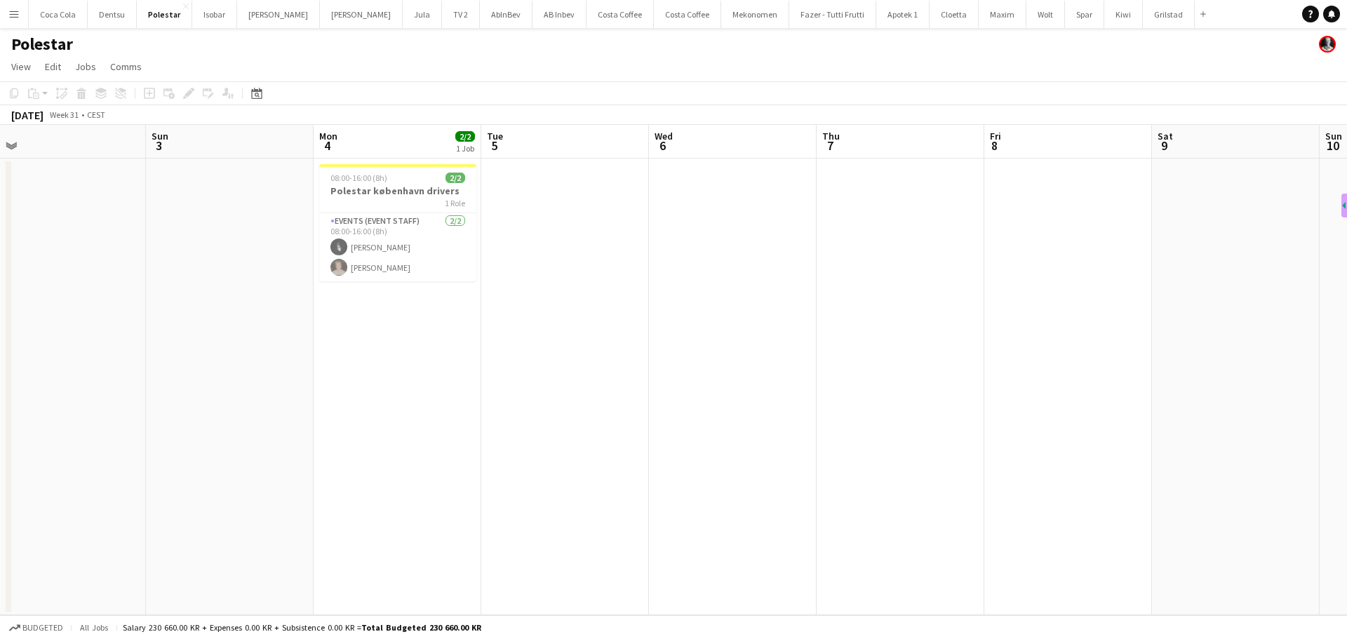
scroll to position [0, 543]
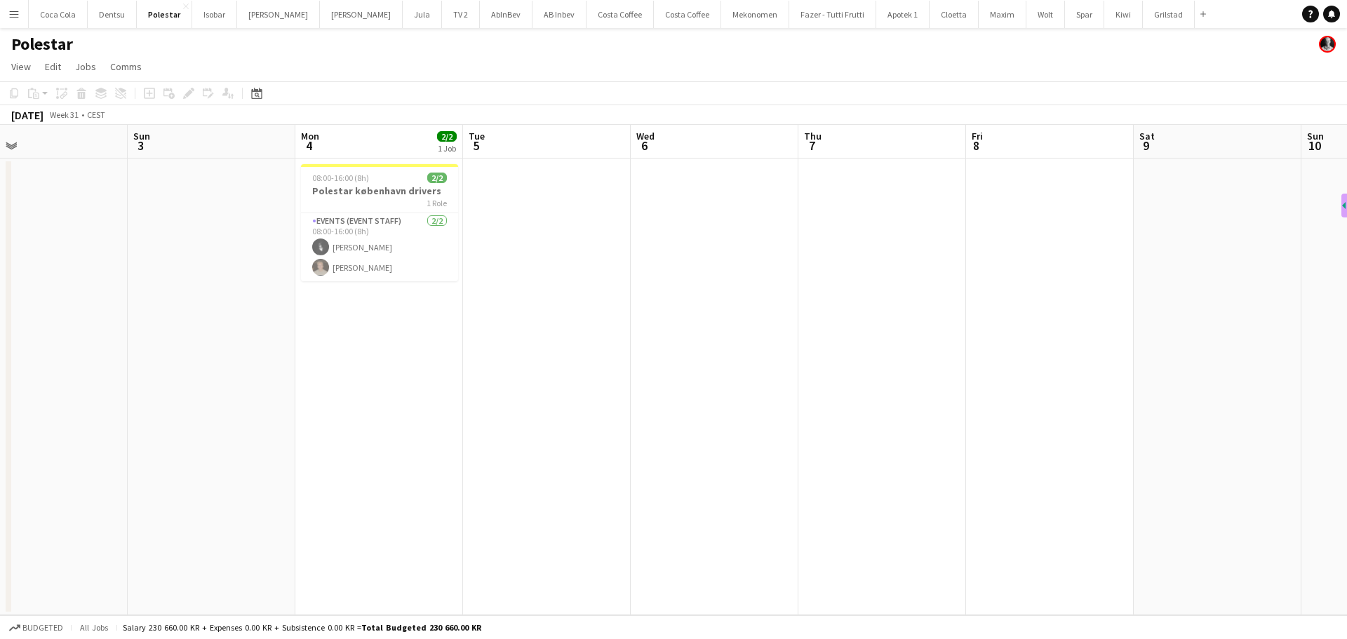
drag, startPoint x: 307, startPoint y: 358, endPoint x: 244, endPoint y: 357, distance: 62.4
click at [244, 357] on app-calendar-viewport "Wed 30 Thu 31 Fri 1 Sat 2 Sun 3 Mon 4 2/2 1 Job Tue 5 Wed 6 Thu 7 Fri 8 Sat 9 S…" at bounding box center [673, 370] width 1347 height 490
click at [350, 269] on app-card-role "Events (Event Staff) [DATE] 08:00-16:00 (8h) [PERSON_NAME] [PERSON_NAME]" at bounding box center [379, 247] width 157 height 68
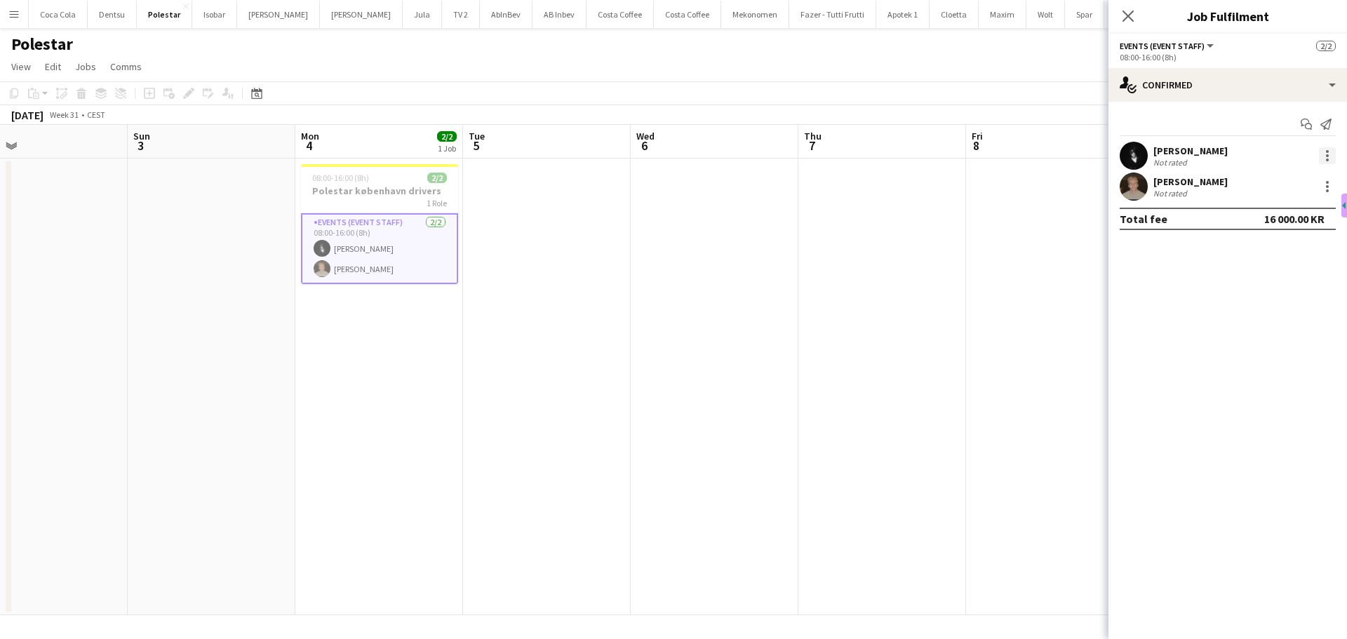
click at [1322, 153] on div at bounding box center [1327, 155] width 17 height 17
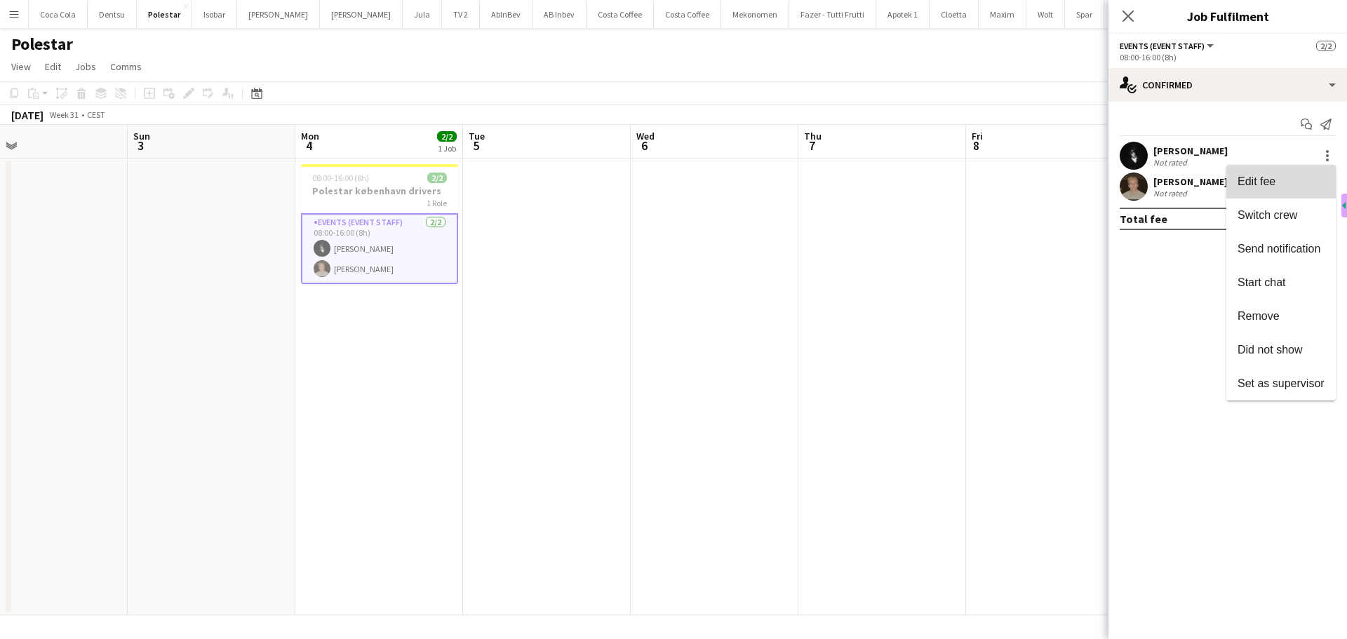
click at [1287, 182] on span "Edit fee" at bounding box center [1280, 181] width 87 height 13
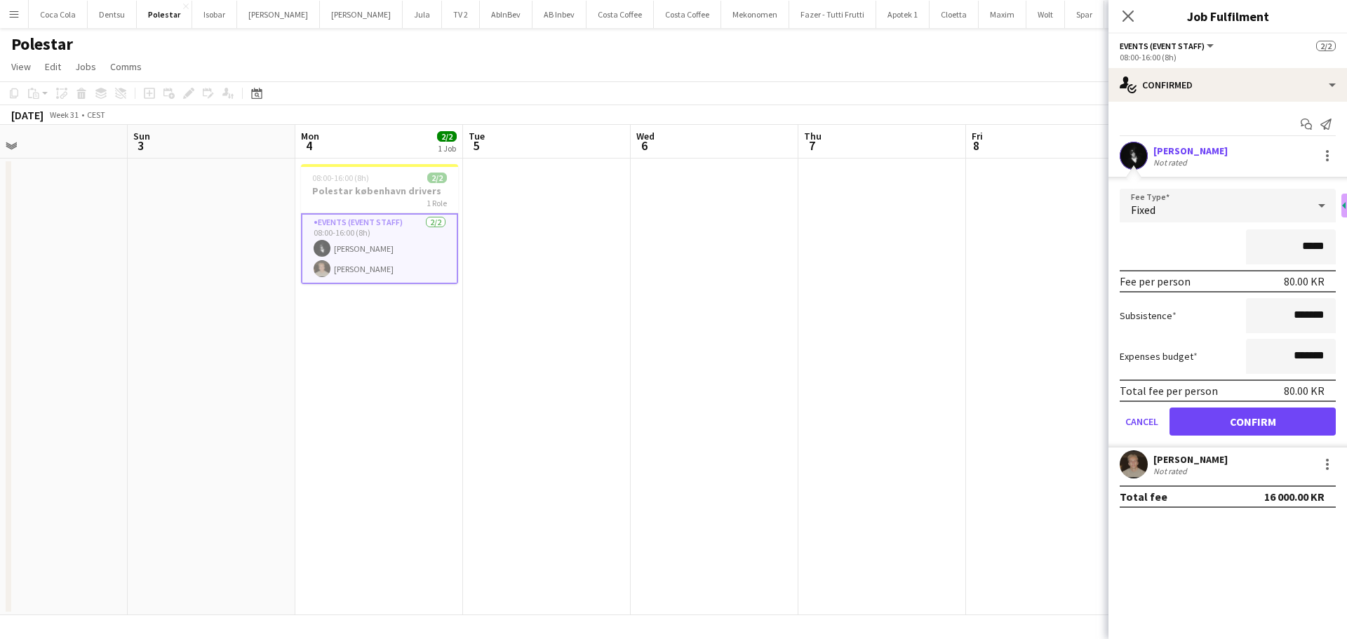
type input "****"
type input "*********"
click at [1257, 418] on button "Confirm" at bounding box center [1252, 422] width 166 height 28
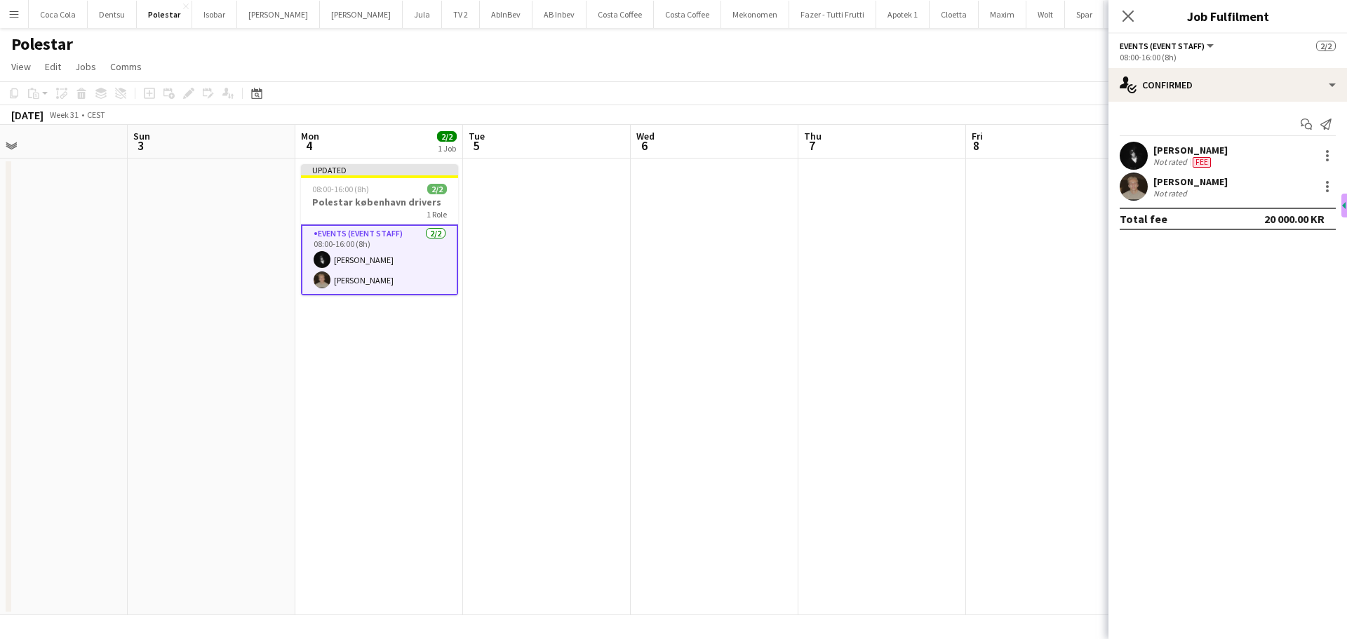
click at [1195, 191] on div "Not rated" at bounding box center [1190, 193] width 74 height 11
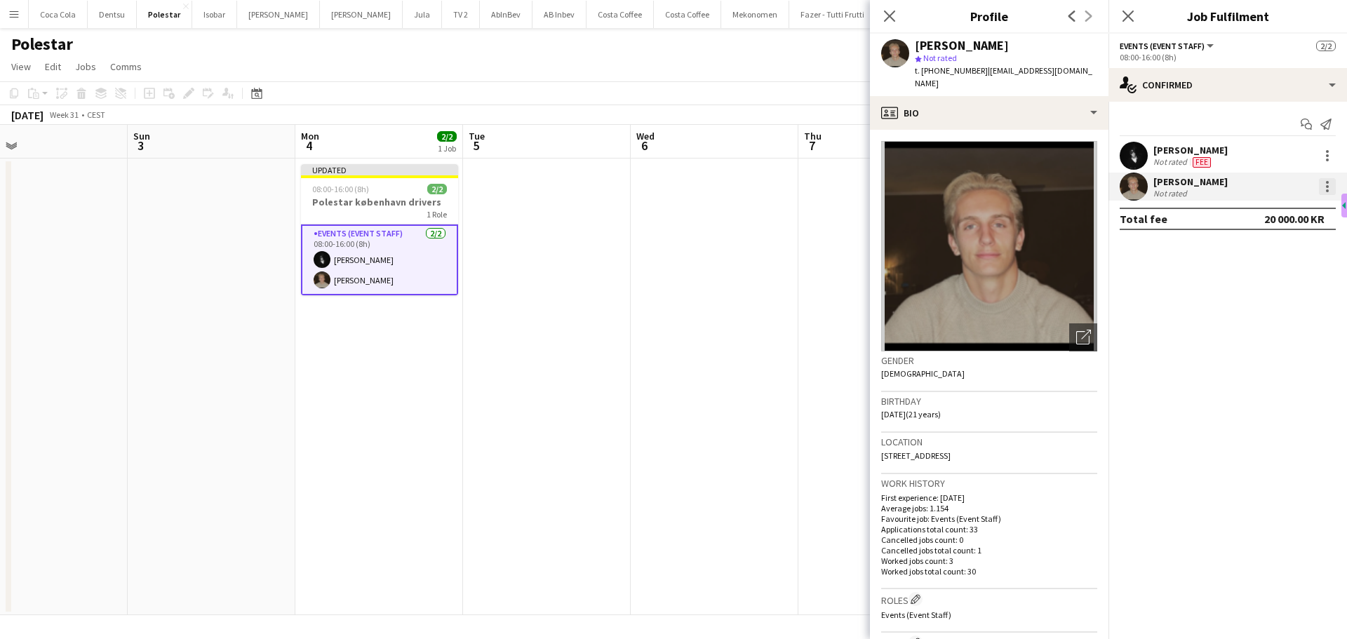
click at [1324, 185] on div at bounding box center [1327, 186] width 17 height 17
click at [1258, 224] on button "Edit fee" at bounding box center [1280, 213] width 109 height 34
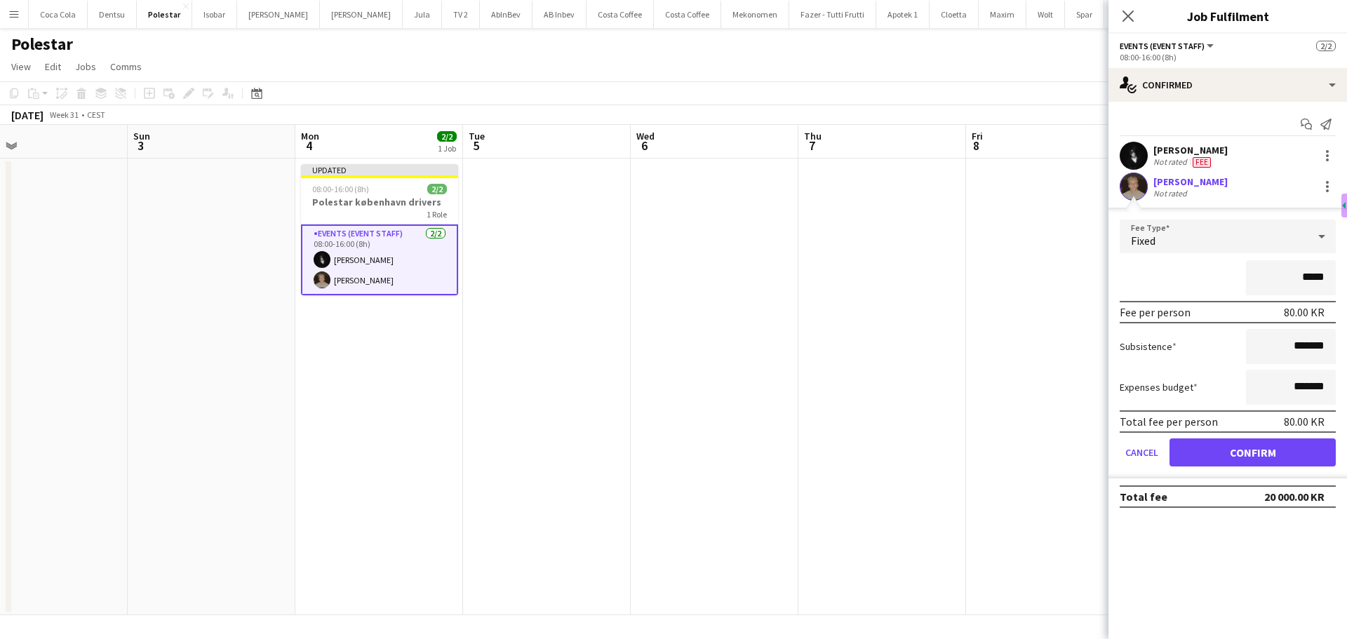
type input "****"
type input "*********"
click at [1278, 455] on button "Confirm" at bounding box center [1252, 452] width 166 height 28
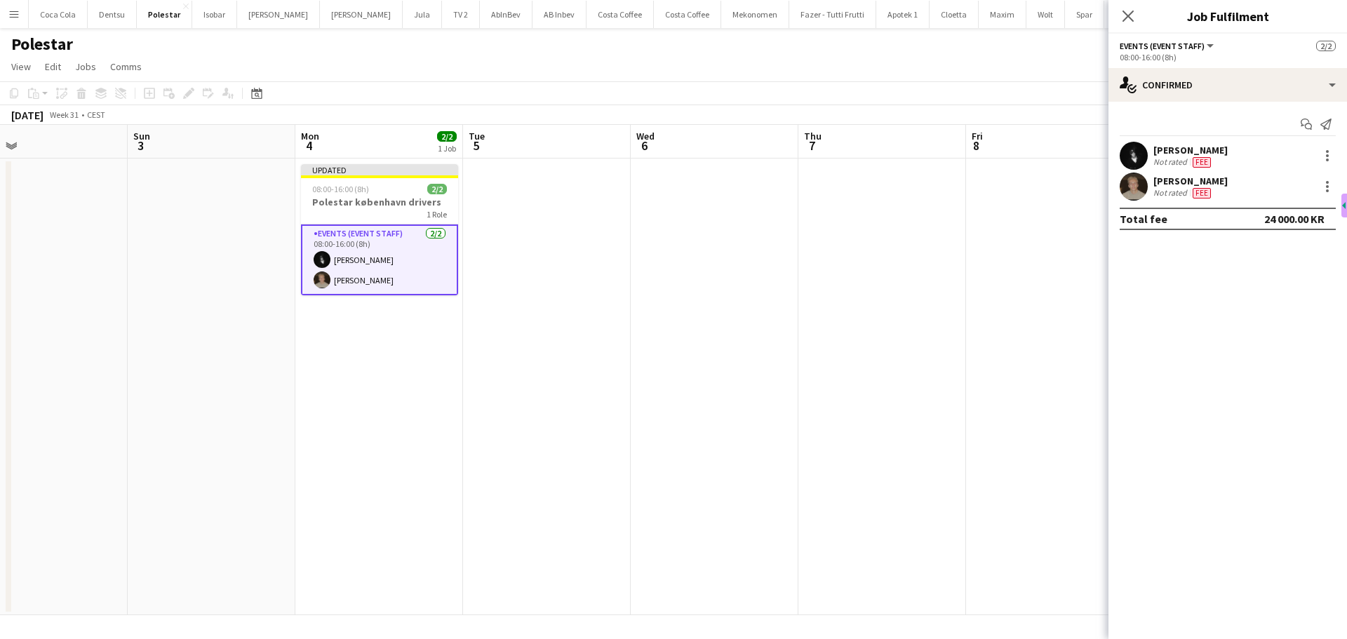
click at [1019, 301] on app-date-cell at bounding box center [1050, 387] width 168 height 457
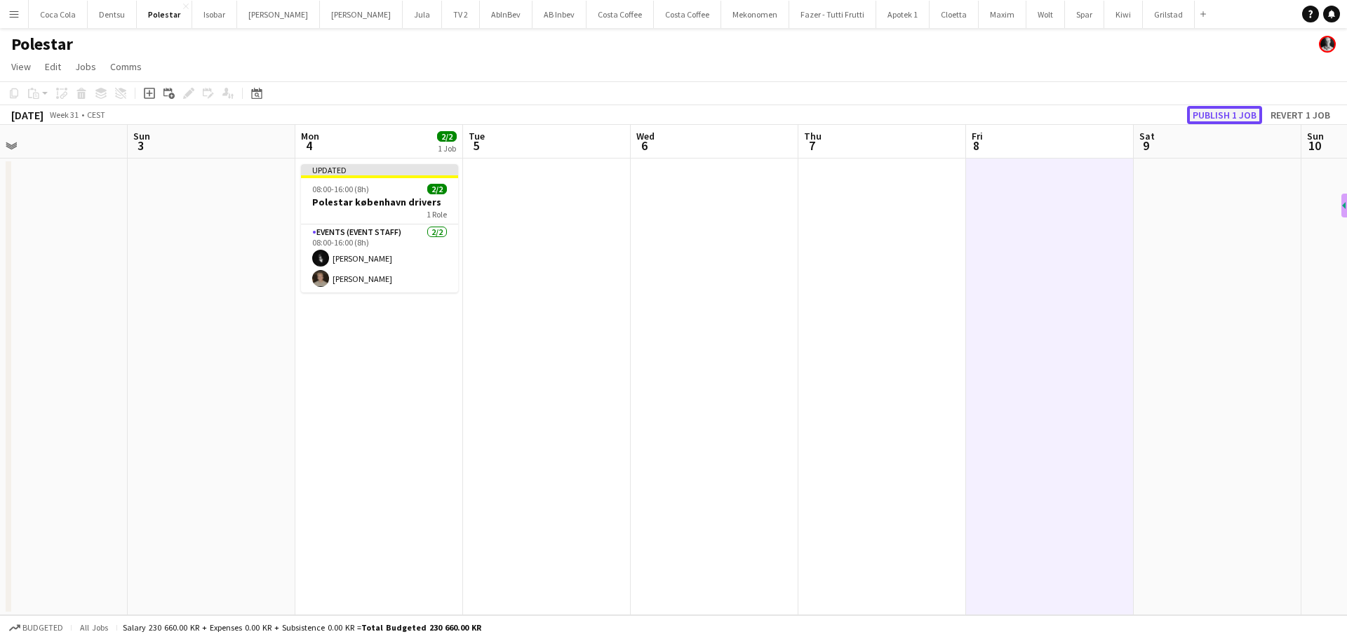
click at [1225, 116] on button "Publish 1 job" at bounding box center [1224, 115] width 75 height 18
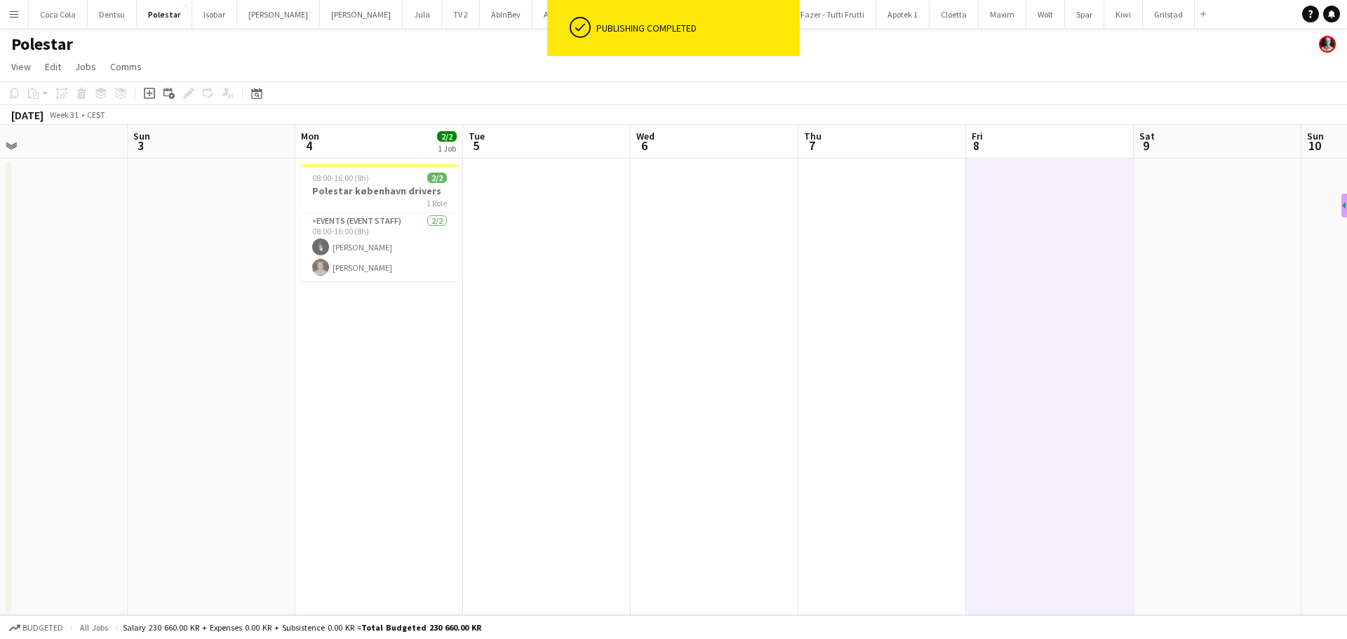
click at [399, 269] on app-card-role "Events (Event Staff) [DATE] 08:00-16:00 (8h) [PERSON_NAME] [PERSON_NAME]" at bounding box center [379, 247] width 157 height 68
